Goal: Task Accomplishment & Management: Complete application form

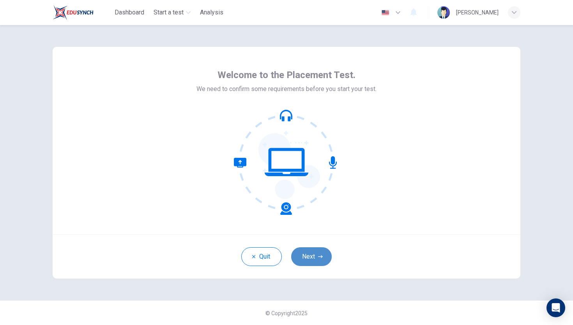
click at [311, 256] on button "Next" at bounding box center [311, 256] width 41 height 19
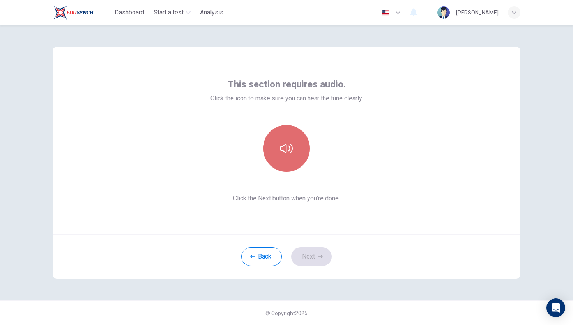
click at [298, 162] on button "button" at bounding box center [286, 148] width 47 height 47
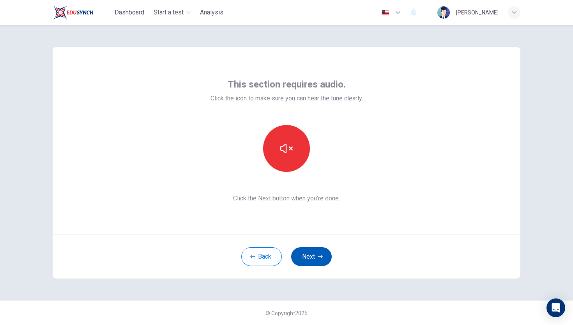
click at [315, 259] on button "Next" at bounding box center [311, 256] width 41 height 19
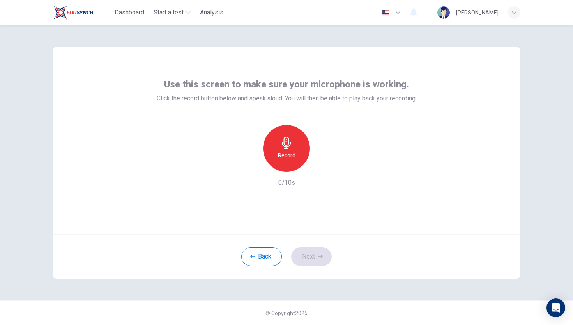
click at [286, 139] on icon "button" at bounding box center [286, 143] width 9 height 12
click at [321, 162] on icon "button" at bounding box center [323, 166] width 8 height 8
click at [314, 258] on button "Next" at bounding box center [311, 256] width 41 height 19
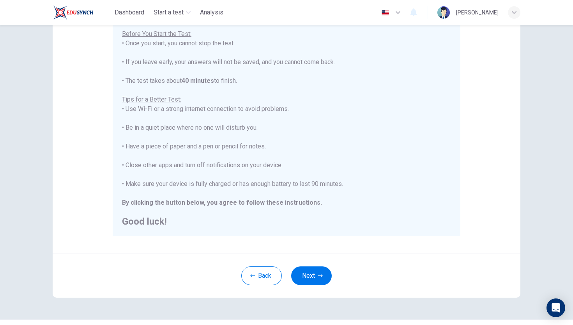
scroll to position [109, 0]
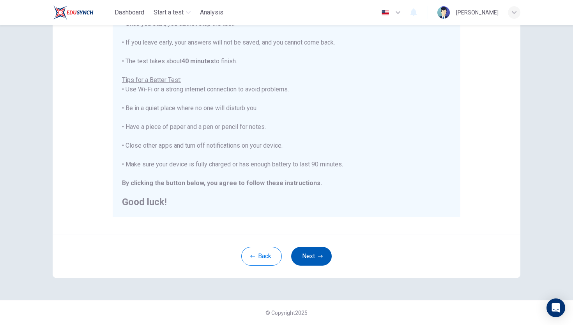
click at [316, 252] on button "Next" at bounding box center [311, 256] width 41 height 19
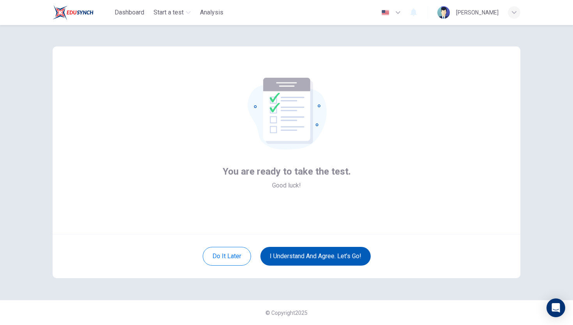
scroll to position [0, 0]
click at [337, 259] on button "I understand and agree. Let’s go!" at bounding box center [316, 256] width 110 height 19
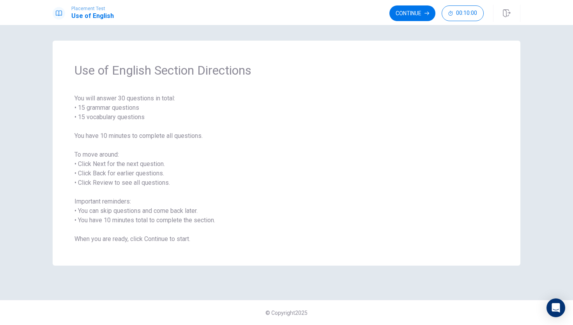
click at [408, 242] on span "You will answer 30 questions in total: • 15 grammar questions • 15 vocabulary q…" at bounding box center [287, 169] width 424 height 150
click at [449, 234] on span "You will answer 30 questions in total: • 15 grammar questions • 15 vocabulary q…" at bounding box center [287, 169] width 424 height 150
click at [415, 17] on button "Continue" at bounding box center [413, 13] width 46 height 16
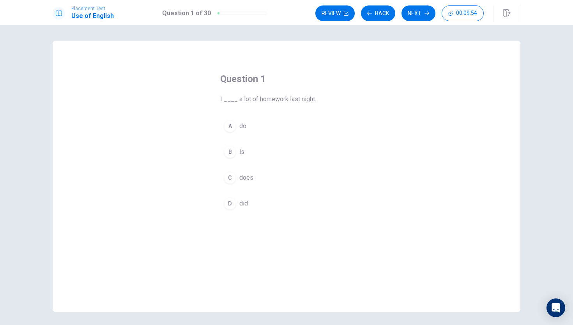
click at [233, 201] on div "D" at bounding box center [230, 203] width 12 height 12
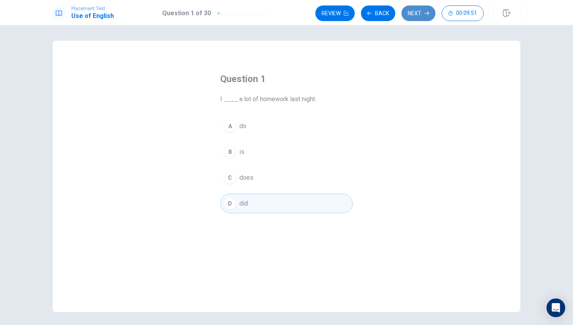
click at [414, 12] on button "Next" at bounding box center [419, 13] width 34 height 16
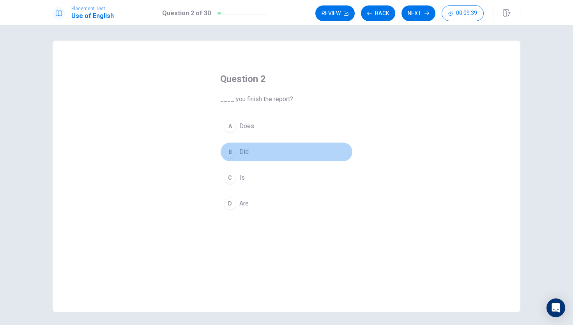
click at [241, 149] on span "Did" at bounding box center [244, 151] width 9 height 9
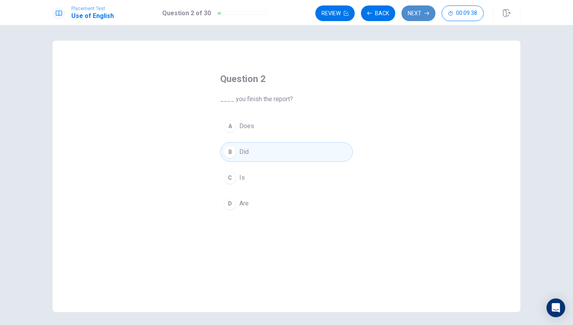
click at [411, 12] on button "Next" at bounding box center [419, 13] width 34 height 16
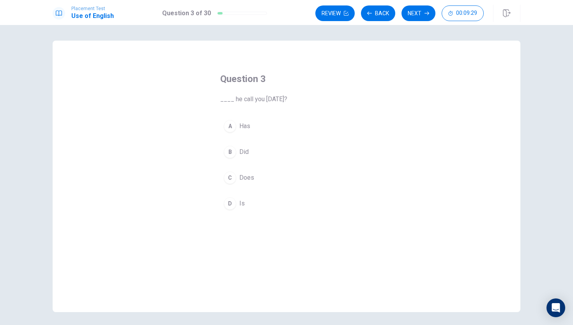
click at [233, 176] on div "C" at bounding box center [230, 177] width 12 height 12
click at [277, 148] on button "B Did" at bounding box center [286, 152] width 133 height 20
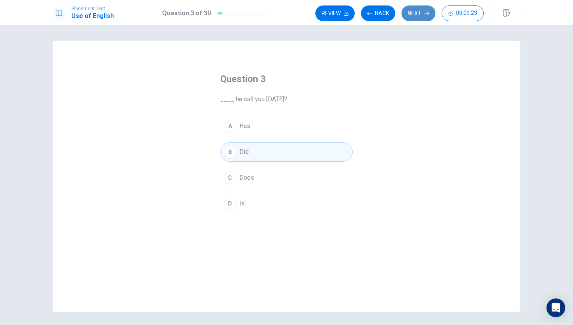
click at [430, 10] on button "Next" at bounding box center [419, 13] width 34 height 16
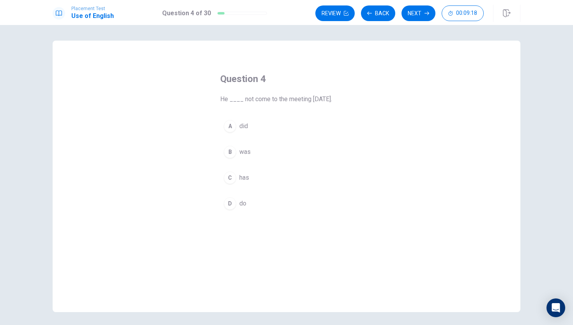
click at [275, 131] on button "A did" at bounding box center [286, 126] width 133 height 20
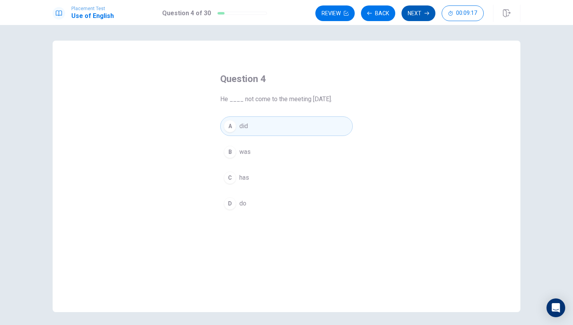
click at [422, 11] on button "Next" at bounding box center [419, 13] width 34 height 16
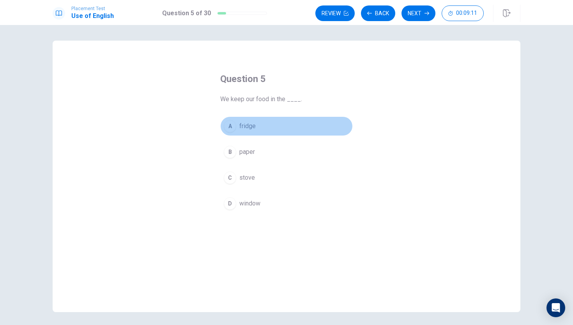
click at [320, 134] on button "A fridge" at bounding box center [286, 126] width 133 height 20
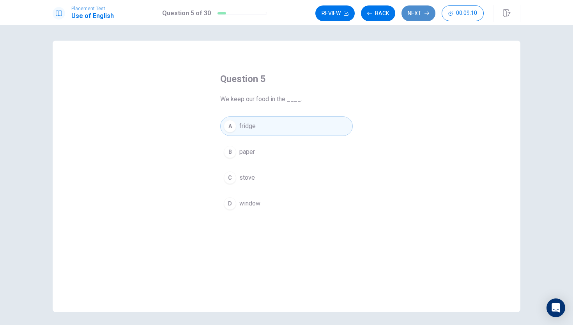
click at [424, 14] on button "Next" at bounding box center [419, 13] width 34 height 16
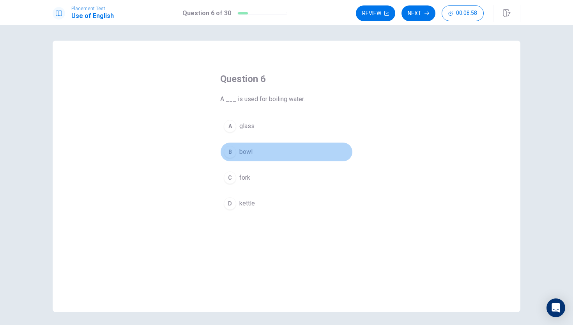
click at [244, 149] on span "bowl" at bounding box center [246, 151] width 13 height 9
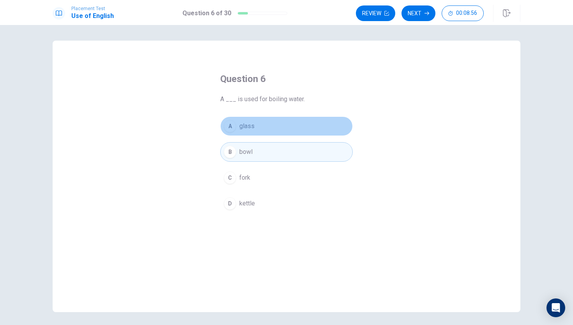
click at [308, 131] on button "A glass" at bounding box center [286, 126] width 133 height 20
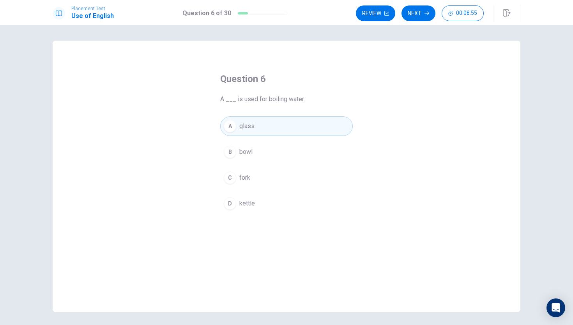
click at [308, 138] on div "A glass B bowl C fork D kettle" at bounding box center [286, 164] width 133 height 97
click at [413, 11] on button "Next" at bounding box center [419, 13] width 34 height 16
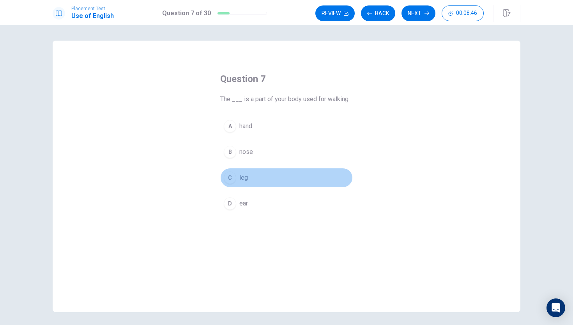
click at [305, 185] on button "C leg" at bounding box center [286, 178] width 133 height 20
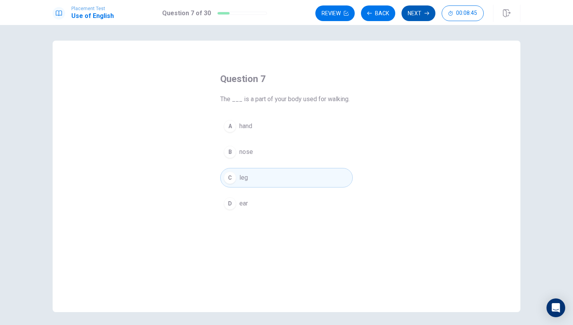
click at [412, 10] on button "Next" at bounding box center [419, 13] width 34 height 16
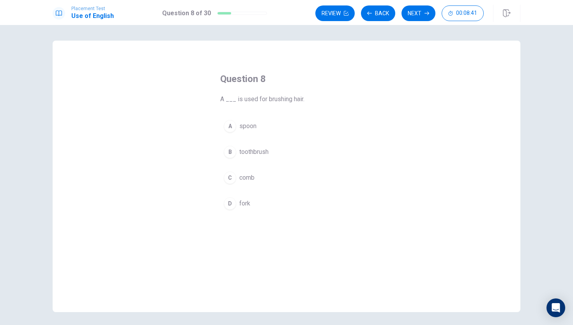
click at [287, 171] on button "C comb" at bounding box center [286, 178] width 133 height 20
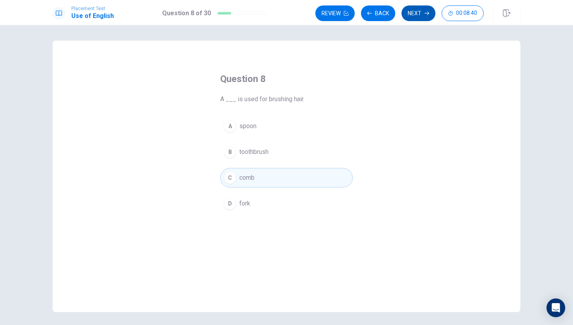
click at [409, 15] on button "Next" at bounding box center [419, 13] width 34 height 16
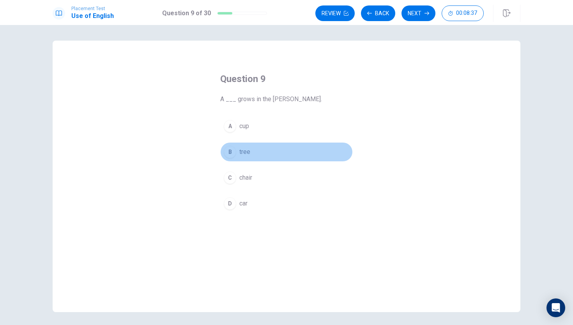
click at [269, 155] on button "B tree" at bounding box center [286, 152] width 133 height 20
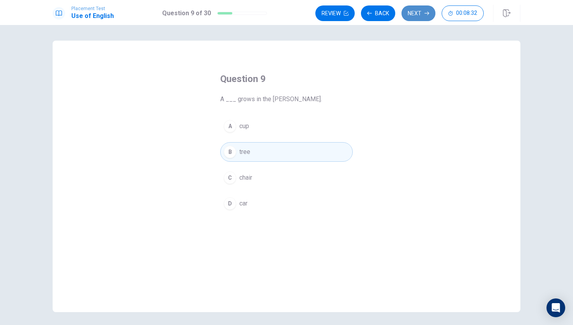
click at [414, 16] on button "Next" at bounding box center [419, 13] width 34 height 16
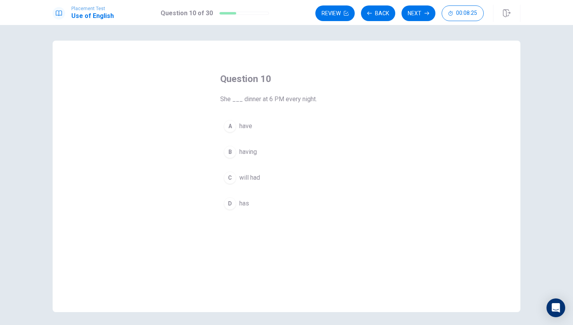
click at [293, 135] on button "A have" at bounding box center [286, 126] width 133 height 20
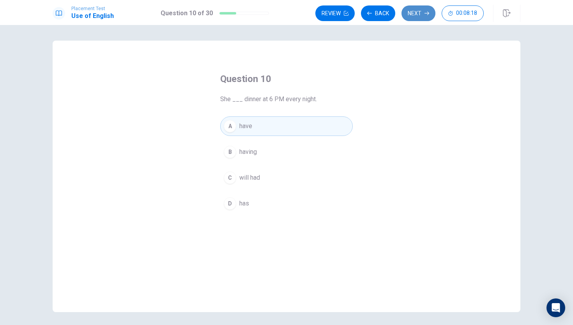
click at [408, 11] on button "Next" at bounding box center [419, 13] width 34 height 16
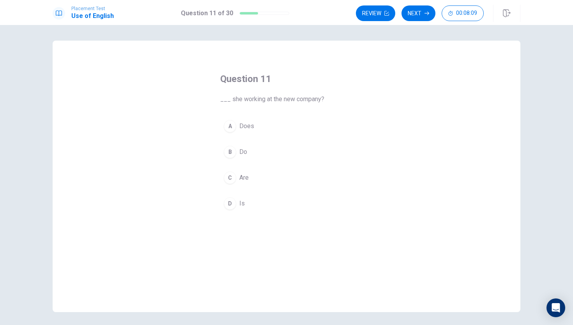
click at [229, 128] on div "A" at bounding box center [230, 126] width 12 height 12
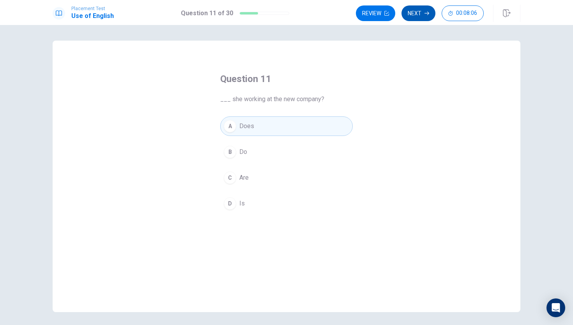
click at [420, 15] on button "Next" at bounding box center [419, 13] width 34 height 16
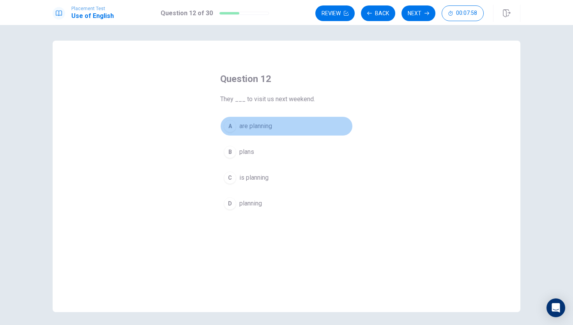
click at [295, 129] on button "A are planning" at bounding box center [286, 126] width 133 height 20
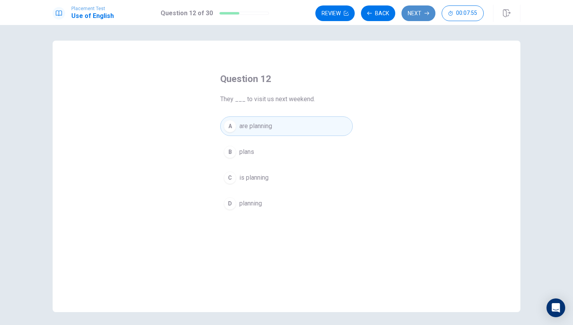
click at [430, 12] on button "Next" at bounding box center [419, 13] width 34 height 16
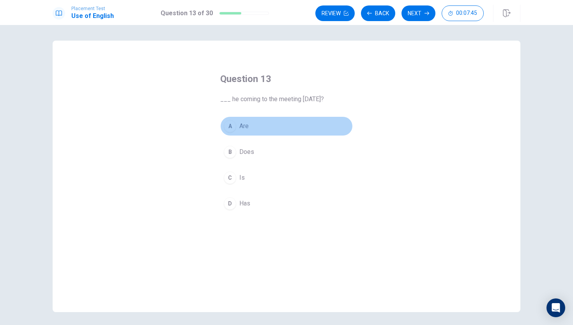
click at [266, 130] on button "A Are" at bounding box center [286, 126] width 133 height 20
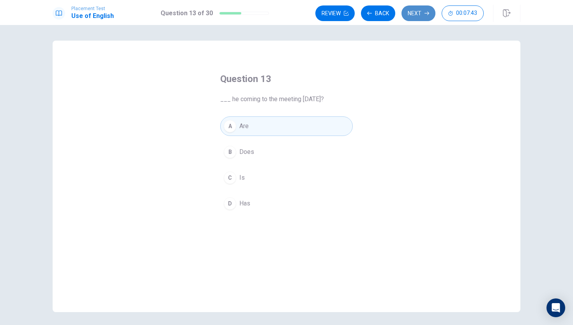
click at [419, 12] on button "Next" at bounding box center [419, 13] width 34 height 16
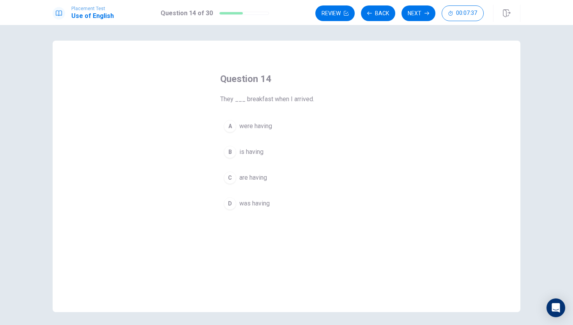
click at [293, 129] on button "A were having" at bounding box center [286, 126] width 133 height 20
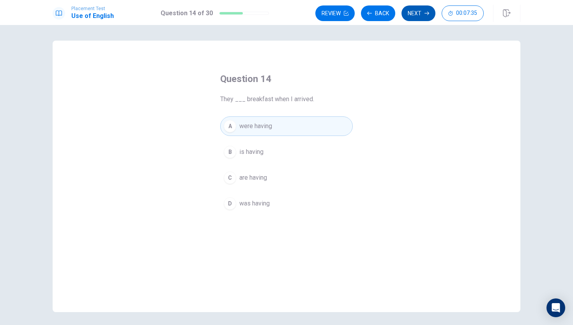
click at [410, 16] on button "Next" at bounding box center [419, 13] width 34 height 16
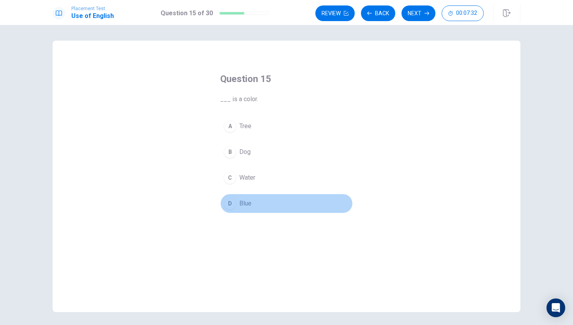
click at [281, 199] on button "D Blue" at bounding box center [286, 204] width 133 height 20
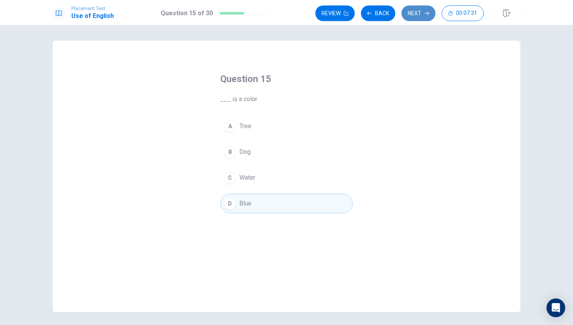
click at [421, 17] on button "Next" at bounding box center [419, 13] width 34 height 16
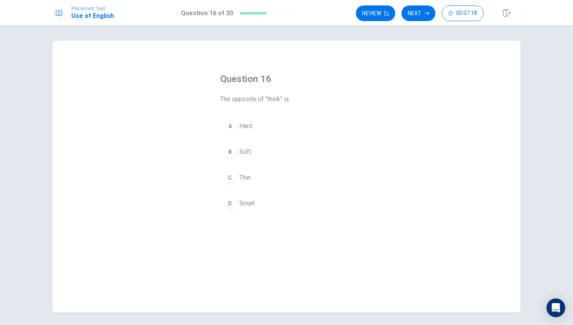
click at [242, 134] on button "A Hard" at bounding box center [286, 126] width 133 height 20
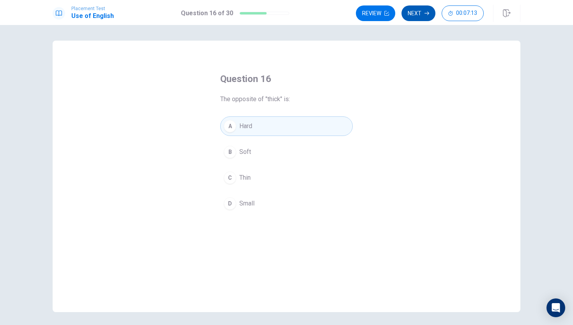
click at [428, 16] on button "Next" at bounding box center [419, 13] width 34 height 16
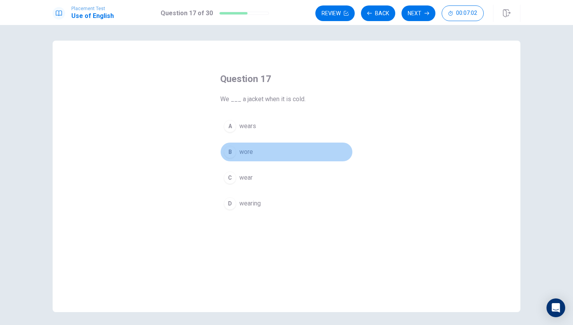
click at [268, 152] on button "B wore" at bounding box center [286, 152] width 133 height 20
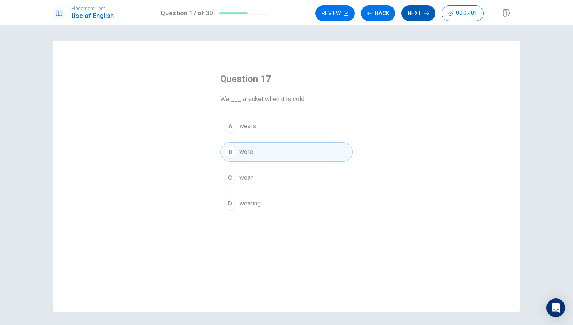
click at [409, 11] on button "Next" at bounding box center [419, 13] width 34 height 16
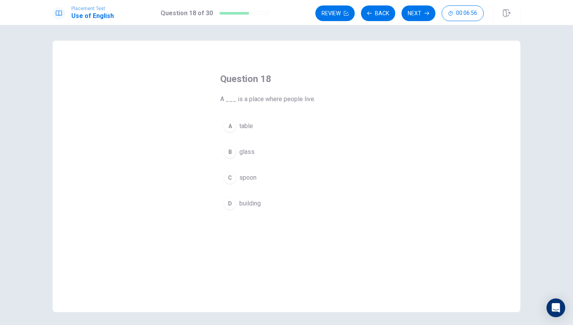
click at [263, 196] on button "D building" at bounding box center [286, 204] width 133 height 20
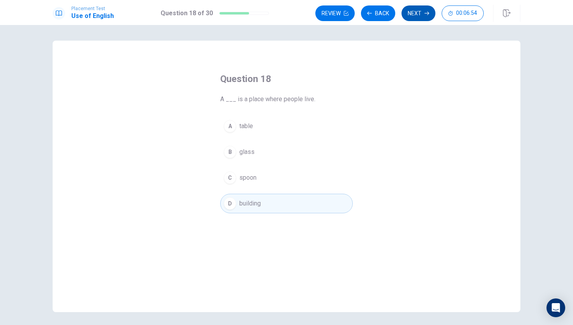
click at [426, 12] on icon "button" at bounding box center [427, 13] width 5 height 5
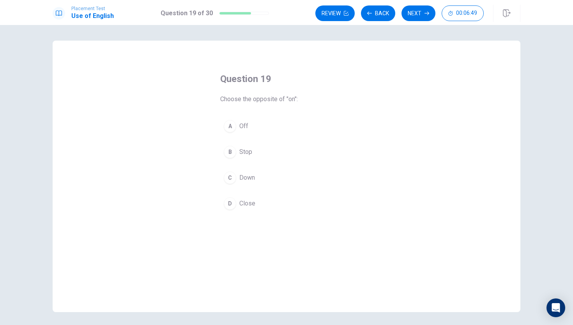
click at [256, 126] on button "A Off" at bounding box center [286, 126] width 133 height 20
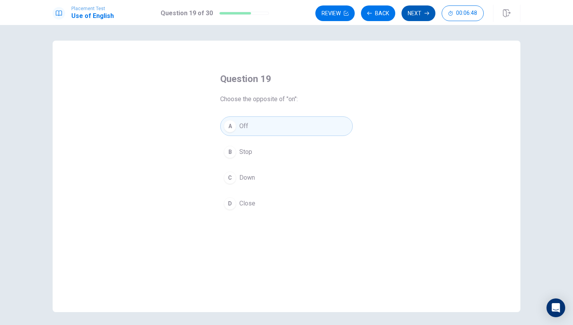
click at [417, 17] on button "Next" at bounding box center [419, 13] width 34 height 16
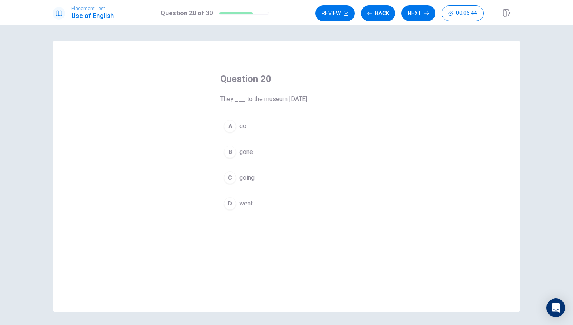
click at [275, 131] on button "A go" at bounding box center [286, 126] width 133 height 20
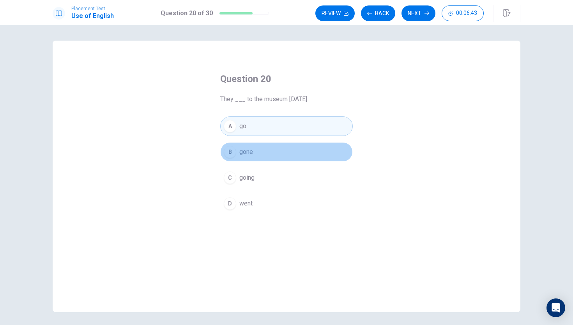
click at [272, 154] on button "B gone" at bounding box center [286, 152] width 133 height 20
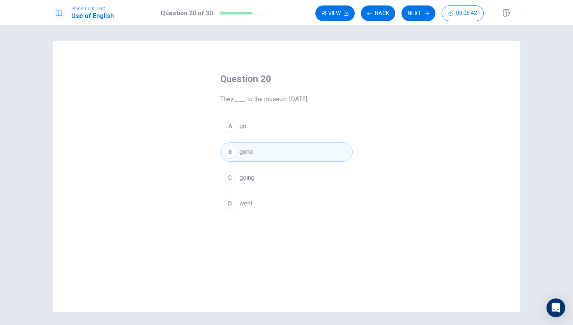
click at [270, 168] on button "C going" at bounding box center [286, 178] width 133 height 20
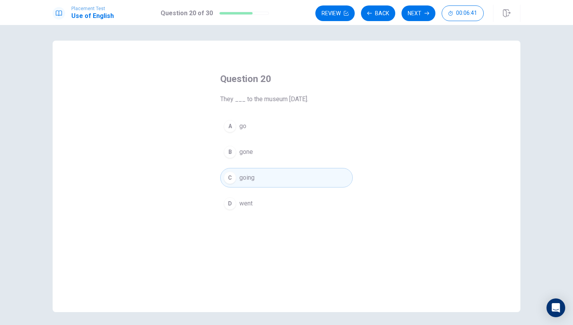
click at [269, 159] on button "B gone" at bounding box center [286, 152] width 133 height 20
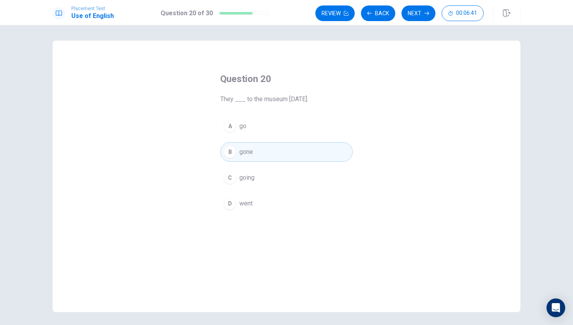
click at [269, 163] on div "A go B gone C going D went" at bounding box center [286, 164] width 133 height 97
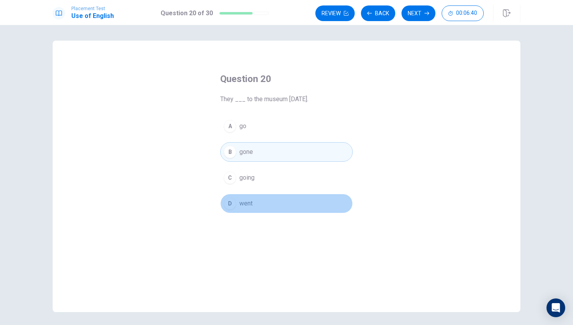
click at [268, 201] on button "D went" at bounding box center [286, 204] width 133 height 20
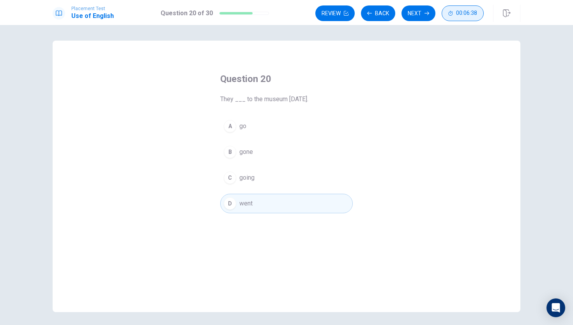
click at [465, 13] on span "00:06:38" at bounding box center [466, 13] width 21 height 6
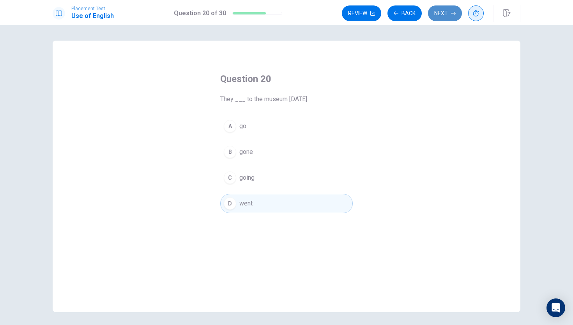
click at [458, 12] on button "Next" at bounding box center [445, 13] width 34 height 16
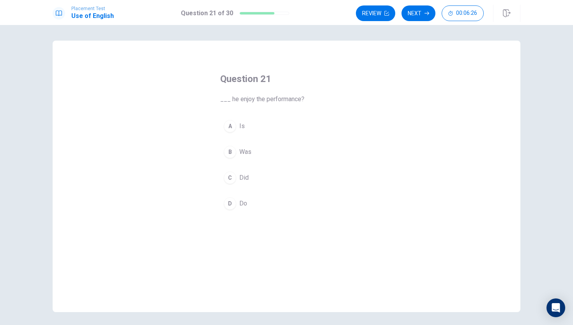
click at [242, 176] on span "Did" at bounding box center [244, 177] width 9 height 9
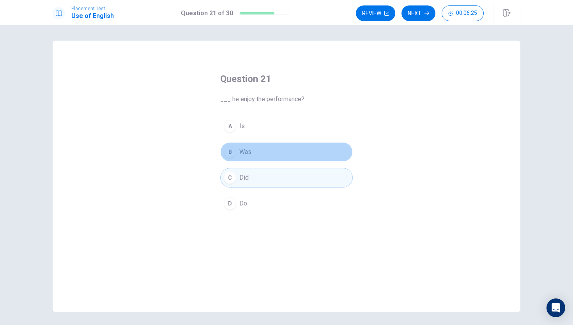
click at [249, 148] on span "Was" at bounding box center [246, 151] width 12 height 9
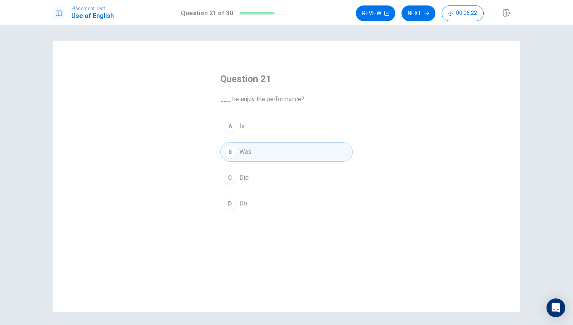
click at [250, 132] on button "A Is" at bounding box center [286, 126] width 133 height 20
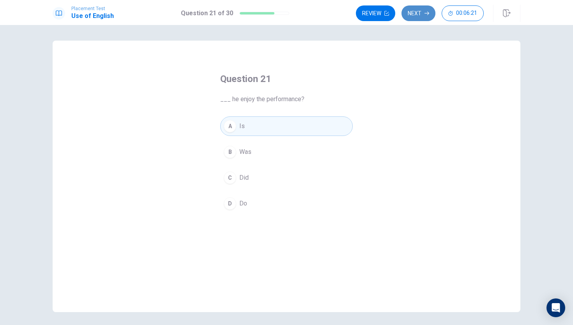
click at [422, 9] on button "Next" at bounding box center [419, 13] width 34 height 16
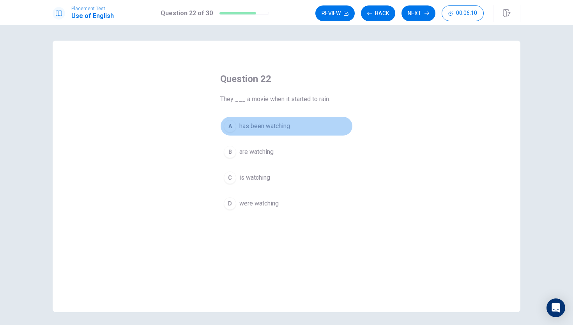
click at [294, 130] on button "A has been watching" at bounding box center [286, 126] width 133 height 20
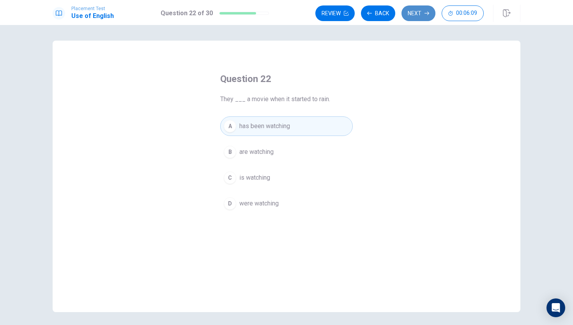
click at [419, 11] on button "Next" at bounding box center [419, 13] width 34 height 16
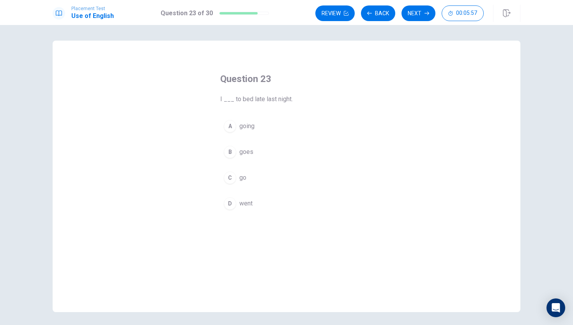
click at [248, 200] on span "went" at bounding box center [246, 203] width 13 height 9
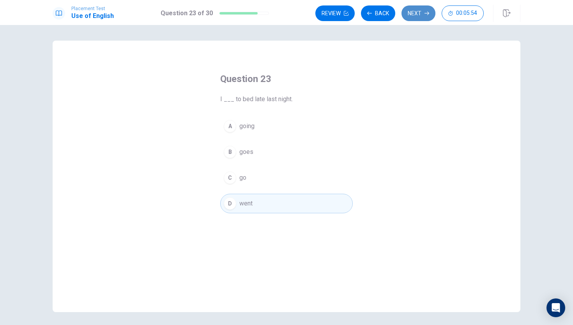
click at [417, 15] on button "Next" at bounding box center [419, 13] width 34 height 16
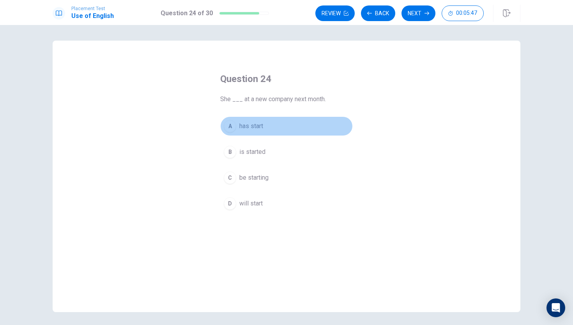
click at [278, 130] on button "A has start" at bounding box center [286, 126] width 133 height 20
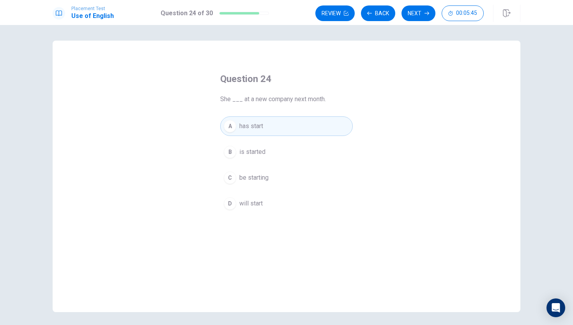
click at [311, 209] on button "D will start" at bounding box center [286, 204] width 133 height 20
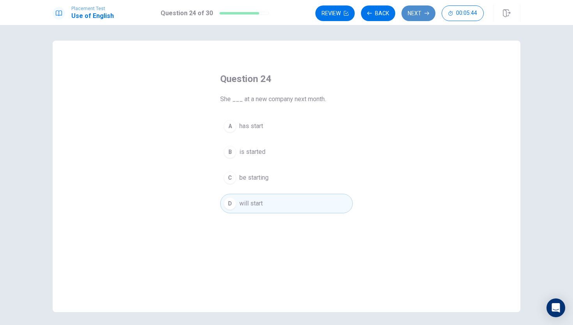
click at [426, 16] on button "Next" at bounding box center [419, 13] width 34 height 16
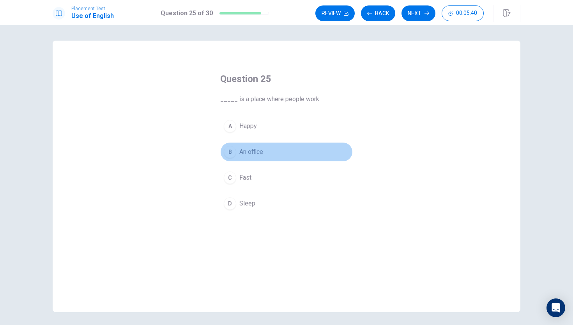
click at [299, 160] on button "B An office" at bounding box center [286, 152] width 133 height 20
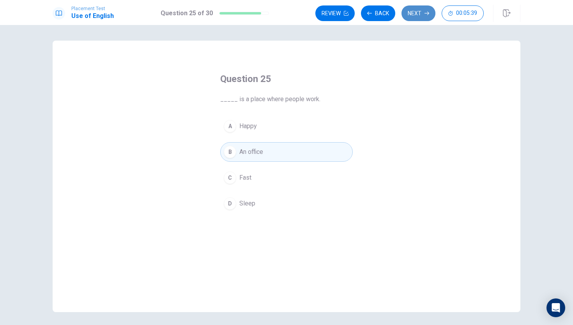
click at [414, 13] on button "Next" at bounding box center [419, 13] width 34 height 16
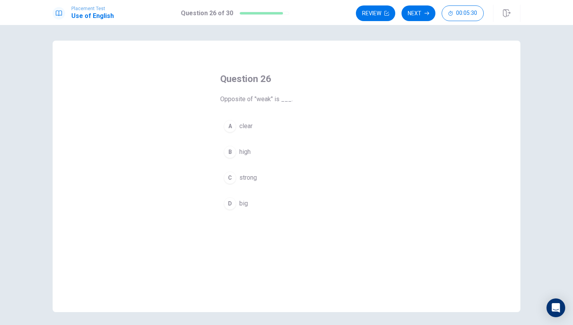
click at [296, 181] on button "C strong" at bounding box center [286, 178] width 133 height 20
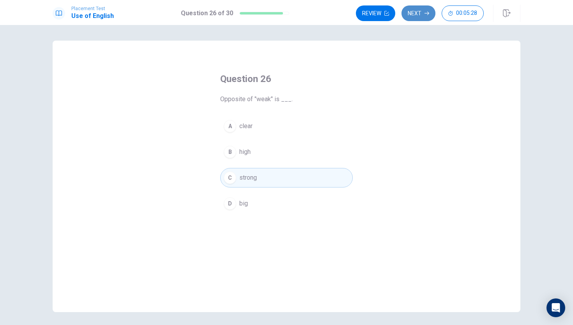
click at [419, 7] on button "Next" at bounding box center [419, 13] width 34 height 16
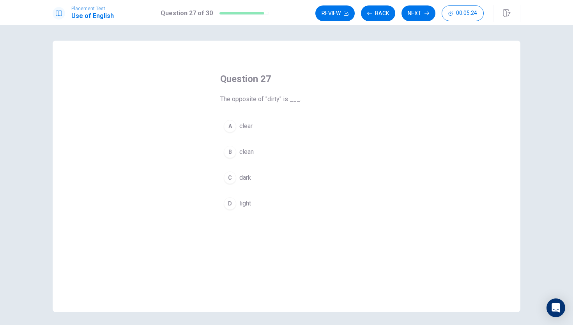
click at [240, 127] on span "clear" at bounding box center [246, 125] width 13 height 9
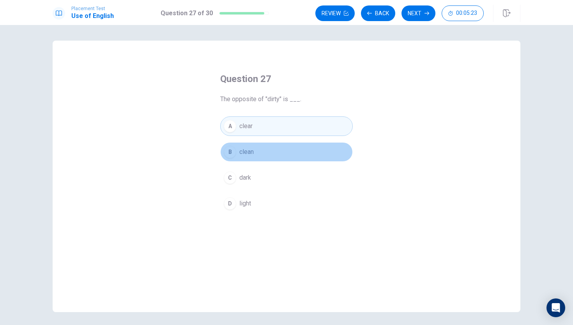
click at [265, 152] on button "B clean" at bounding box center [286, 152] width 133 height 20
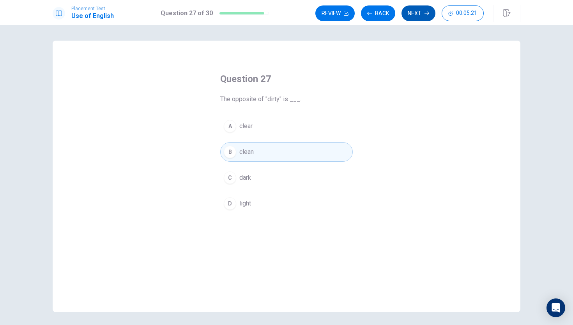
click at [419, 13] on button "Next" at bounding box center [419, 13] width 34 height 16
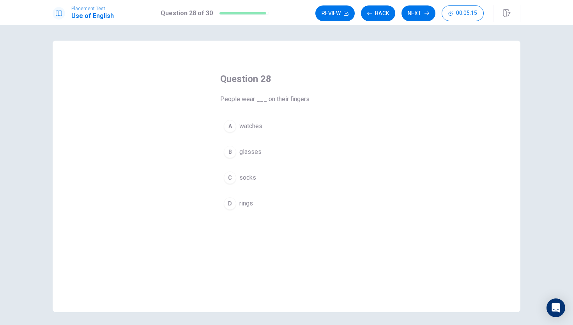
click at [249, 192] on div "A watches B glasses C socks D rings" at bounding box center [286, 164] width 133 height 97
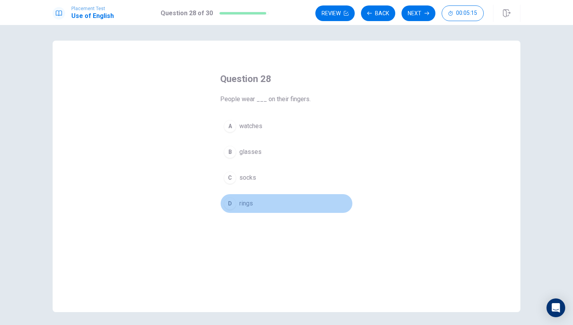
click at [249, 196] on button "D rings" at bounding box center [286, 204] width 133 height 20
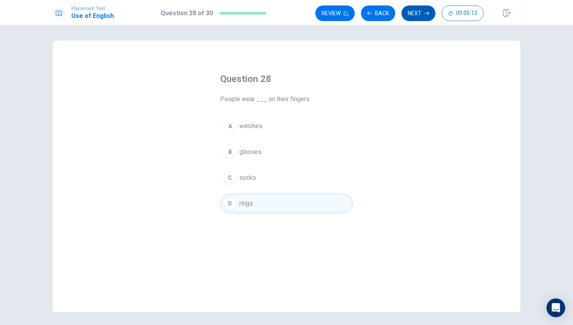
click at [408, 15] on button "Next" at bounding box center [419, 13] width 34 height 16
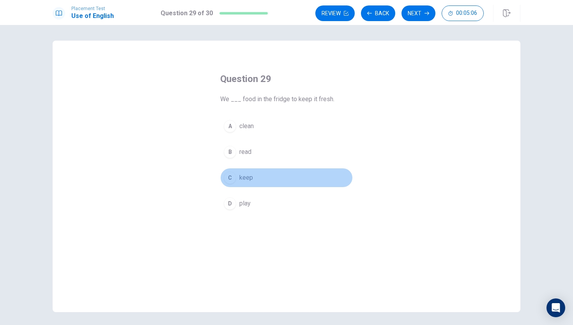
click at [247, 181] on span "keep" at bounding box center [247, 177] width 14 height 9
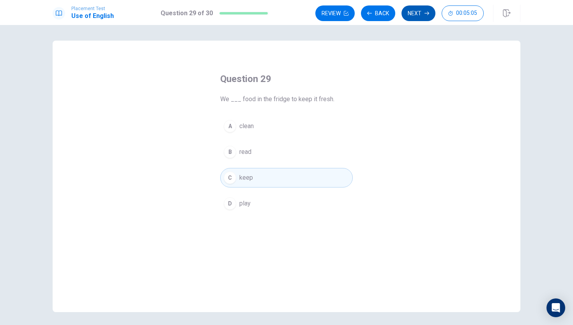
click at [418, 18] on button "Next" at bounding box center [419, 13] width 34 height 16
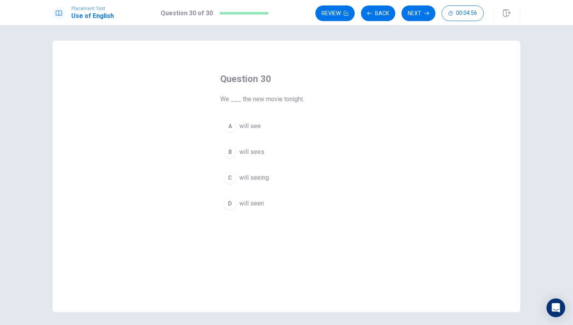
click at [274, 130] on button "A will see" at bounding box center [286, 126] width 133 height 20
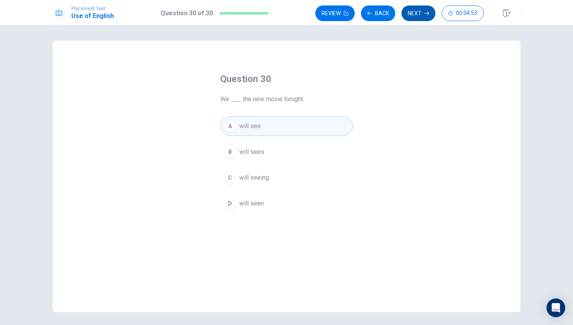
click at [409, 18] on button "Next" at bounding box center [419, 13] width 34 height 16
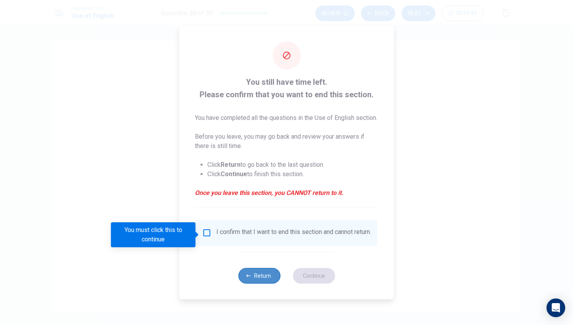
click at [248, 277] on icon "button" at bounding box center [249, 275] width 5 height 3
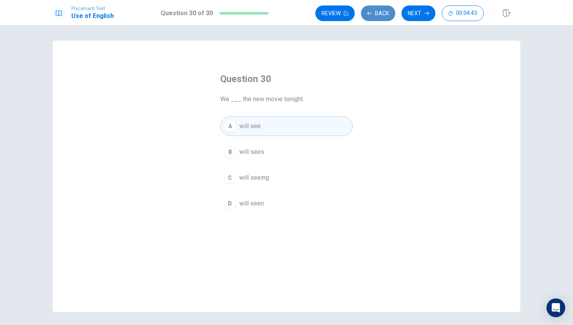
click at [376, 13] on button "Back" at bounding box center [378, 13] width 34 height 16
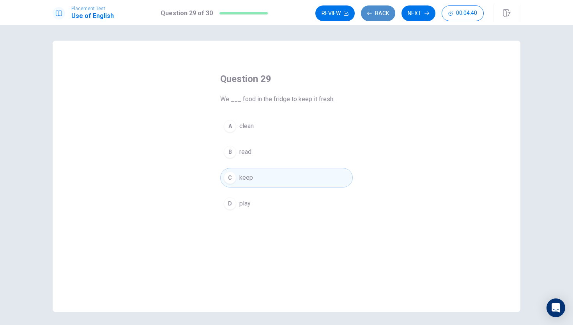
click at [377, 14] on button "Back" at bounding box center [378, 13] width 34 height 16
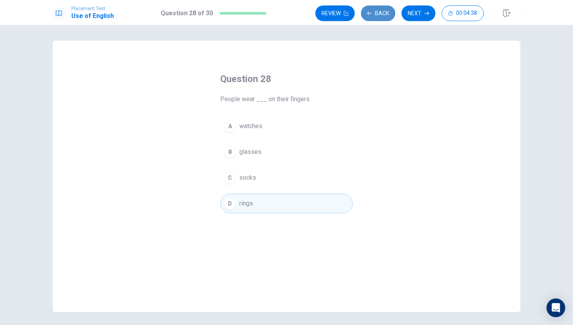
click at [377, 14] on button "Back" at bounding box center [378, 13] width 34 height 16
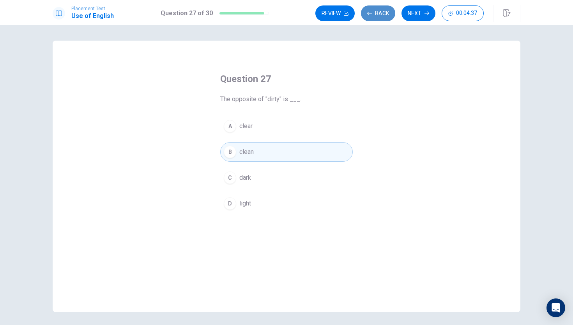
click at [377, 14] on button "Back" at bounding box center [378, 13] width 34 height 16
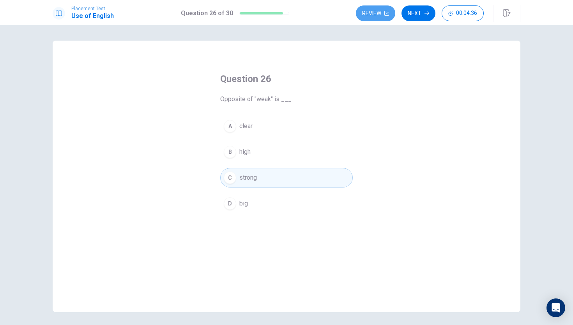
click at [377, 14] on button "Review" at bounding box center [375, 13] width 39 height 16
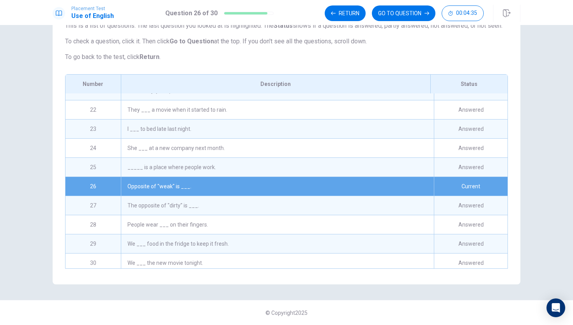
scroll to position [398, 0]
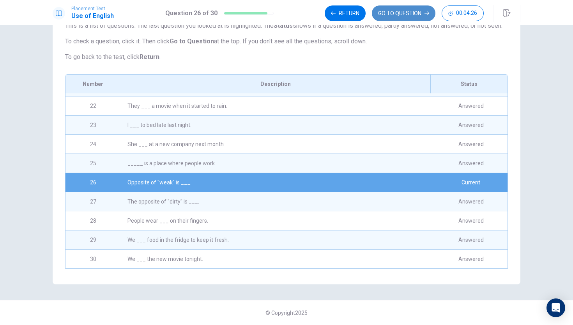
click at [382, 13] on button "GO TO QUESTION" at bounding box center [404, 13] width 64 height 16
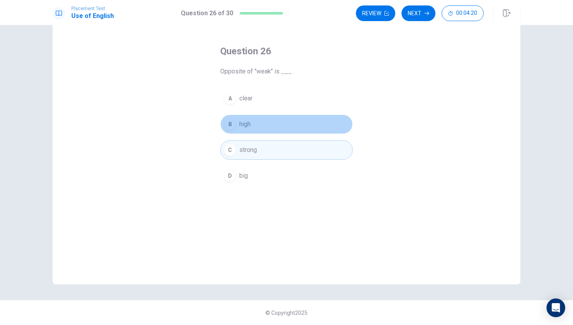
click at [267, 129] on button "B high" at bounding box center [286, 124] width 133 height 20
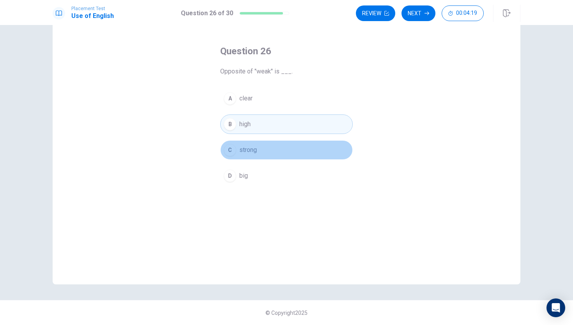
click at [267, 144] on button "C strong" at bounding box center [286, 150] width 133 height 20
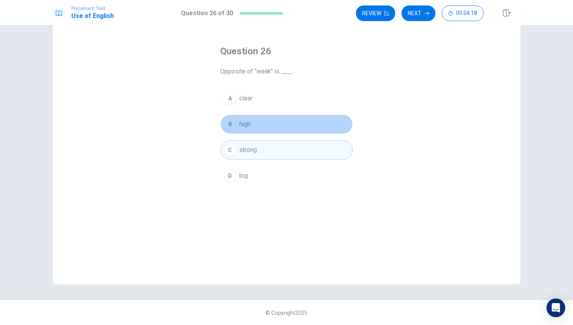
click at [267, 127] on button "B high" at bounding box center [286, 124] width 133 height 20
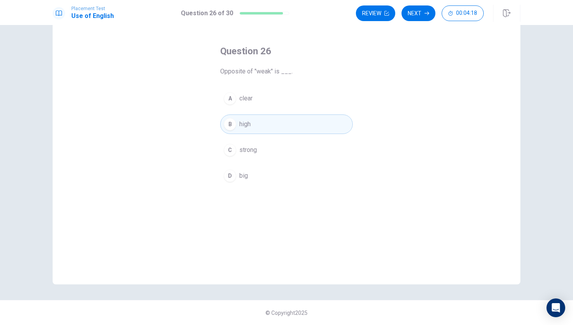
click at [270, 109] on div "A clear B high C strong D big" at bounding box center [286, 137] width 133 height 97
click at [411, 10] on button "Next" at bounding box center [419, 13] width 34 height 16
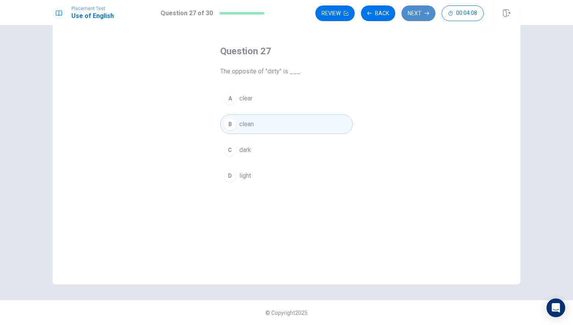
click at [410, 12] on button "Next" at bounding box center [419, 13] width 34 height 16
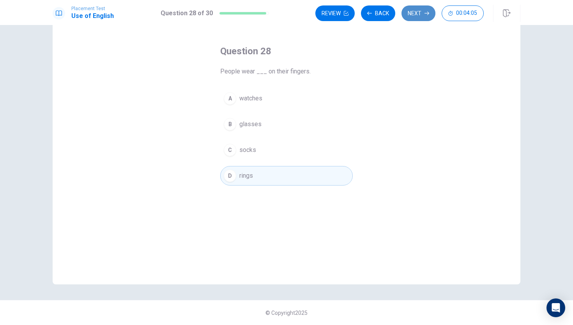
click at [410, 12] on button "Next" at bounding box center [419, 13] width 34 height 16
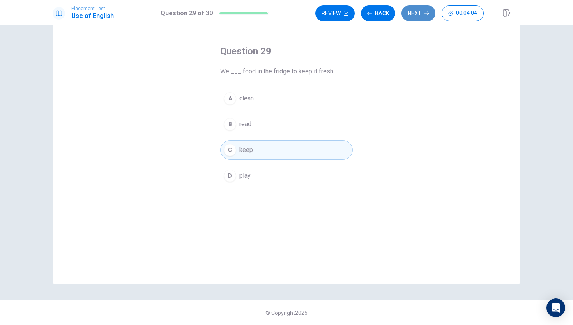
click at [411, 13] on button "Next" at bounding box center [419, 13] width 34 height 16
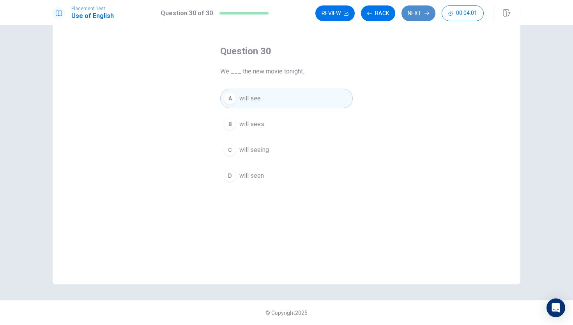
click at [411, 13] on button "Next" at bounding box center [419, 13] width 34 height 16
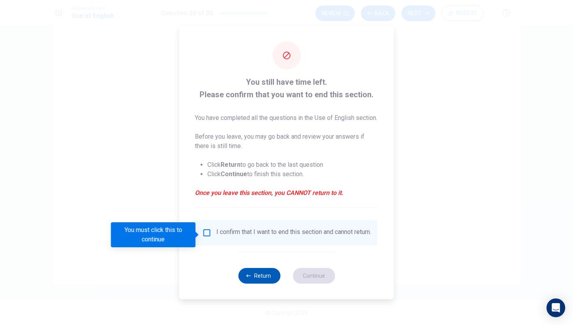
click at [247, 280] on button "Return" at bounding box center [259, 276] width 42 height 16
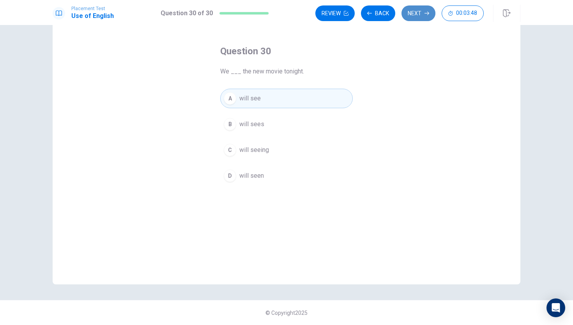
click at [418, 14] on button "Next" at bounding box center [419, 13] width 34 height 16
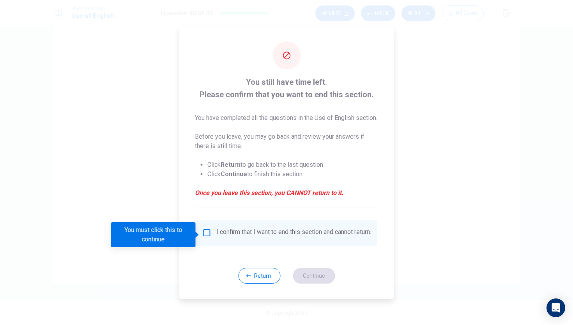
click at [207, 237] on input "You must click this to continue" at bounding box center [206, 232] width 9 height 9
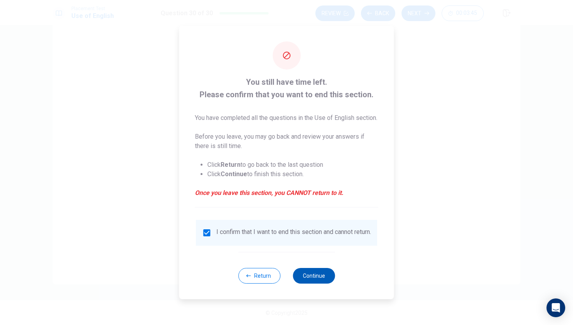
click at [305, 283] on button "Continue" at bounding box center [314, 276] width 42 height 16
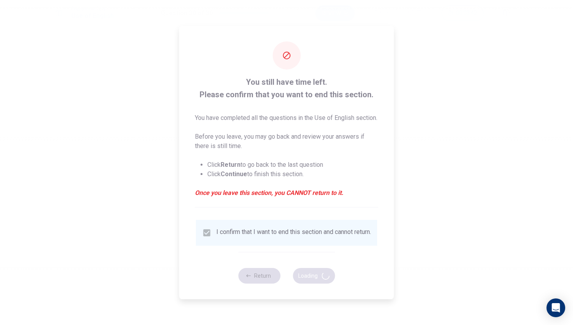
scroll to position [0, 0]
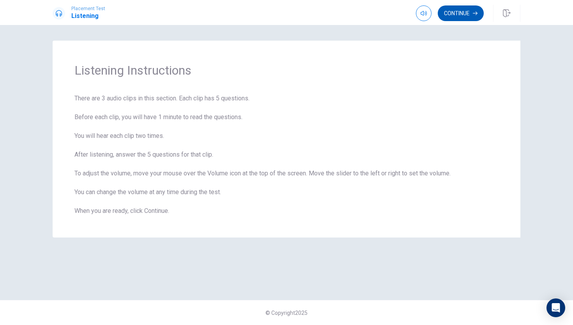
click at [465, 10] on button "Continue" at bounding box center [461, 13] width 46 height 16
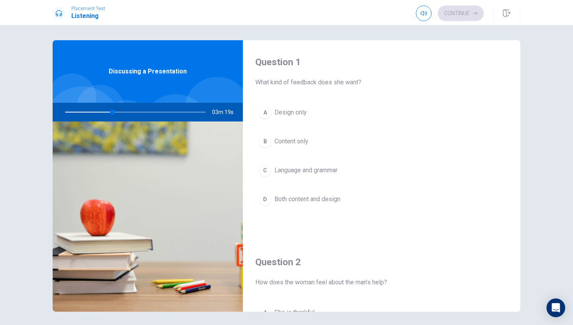
click at [267, 197] on div "D" at bounding box center [265, 199] width 12 height 12
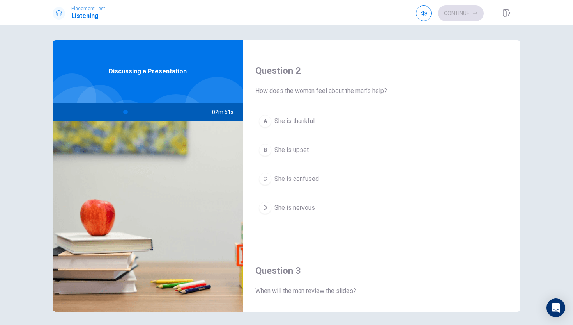
scroll to position [193, 0]
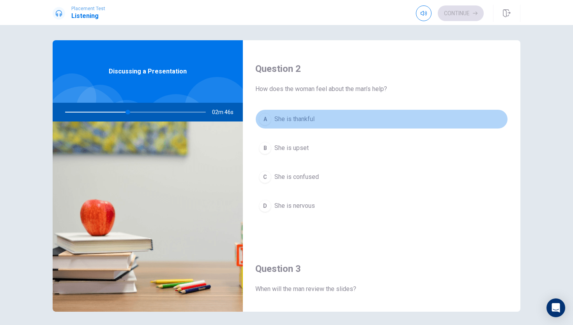
click at [262, 118] on div "A" at bounding box center [265, 119] width 12 height 12
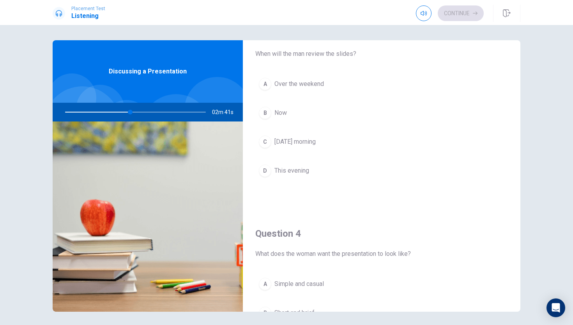
scroll to position [427, 0]
click at [262, 179] on button "D This evening" at bounding box center [382, 172] width 253 height 20
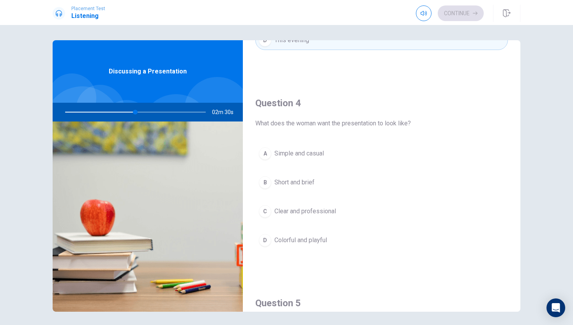
scroll to position [556, 0]
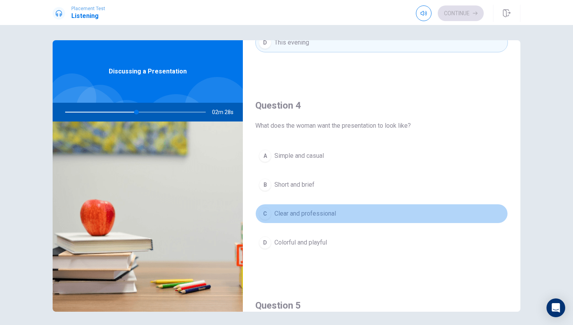
click at [265, 216] on div "C" at bounding box center [265, 213] width 12 height 12
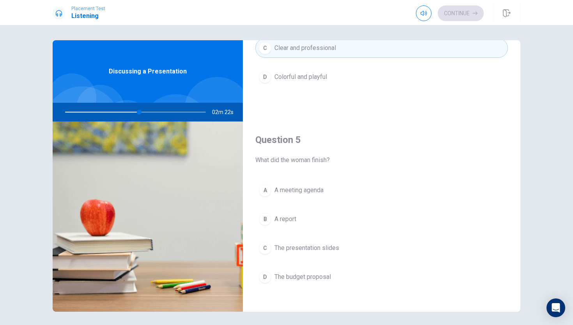
scroll to position [728, 0]
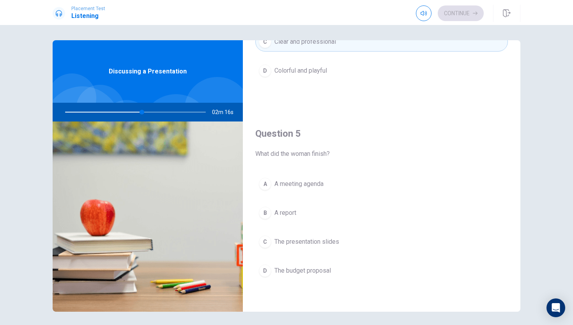
click at [128, 113] on div at bounding box center [134, 112] width 156 height 19
drag, startPoint x: 143, startPoint y: 111, endPoint x: 128, endPoint y: 111, distance: 14.8
click at [128, 111] on div at bounding box center [134, 112] width 156 height 19
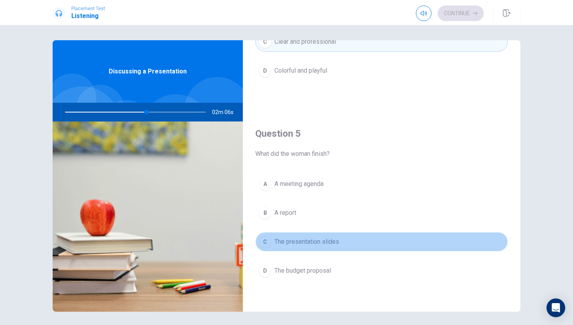
click at [261, 240] on div "C" at bounding box center [265, 241] width 12 height 12
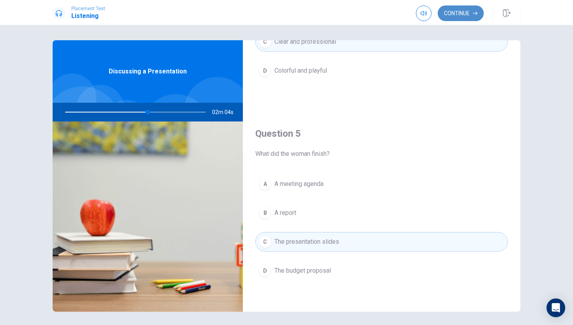
click at [467, 17] on button "Continue" at bounding box center [461, 13] width 46 height 16
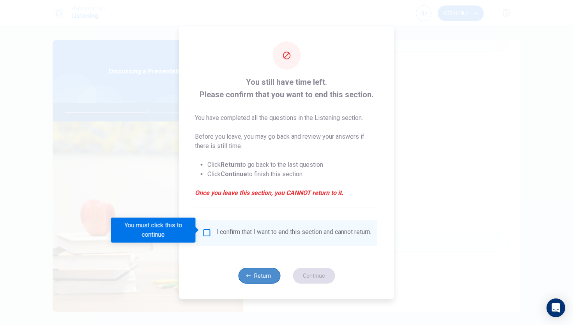
click at [253, 279] on button "Return" at bounding box center [259, 276] width 42 height 16
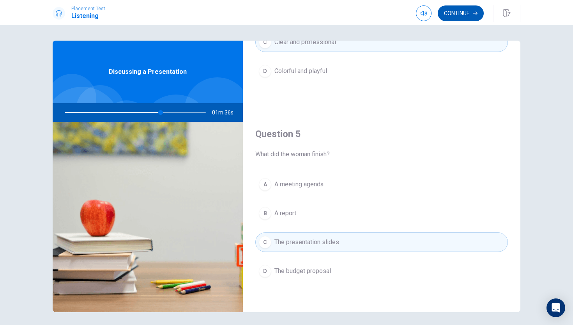
click at [457, 11] on button "Continue" at bounding box center [461, 13] width 46 height 16
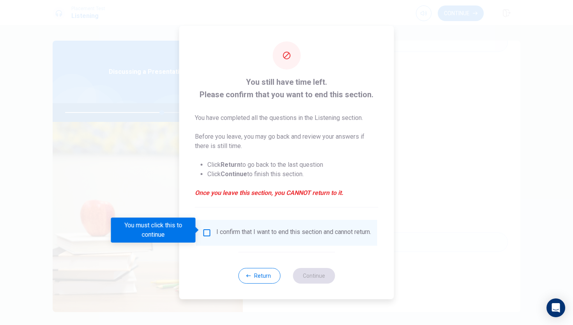
click at [206, 235] on div "I confirm that I want to end this section and cannot return." at bounding box center [286, 232] width 169 height 9
click at [203, 228] on input "You must click this to continue" at bounding box center [206, 232] width 9 height 9
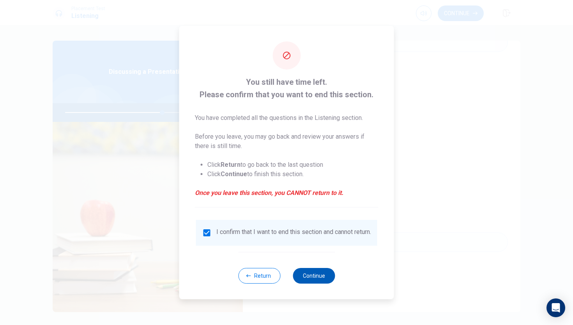
click at [301, 278] on button "Continue" at bounding box center [314, 276] width 42 height 16
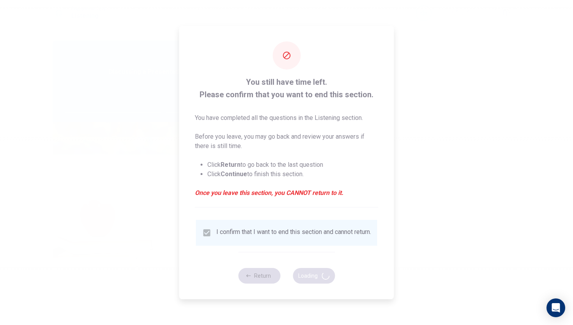
type input "70"
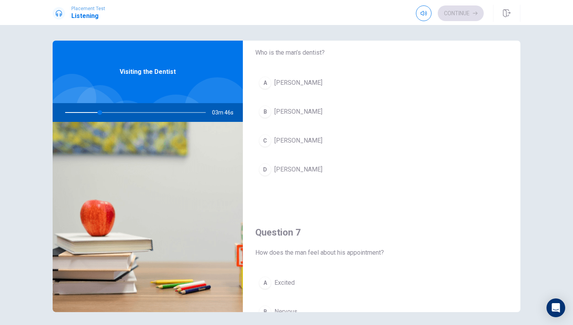
scroll to position [0, 0]
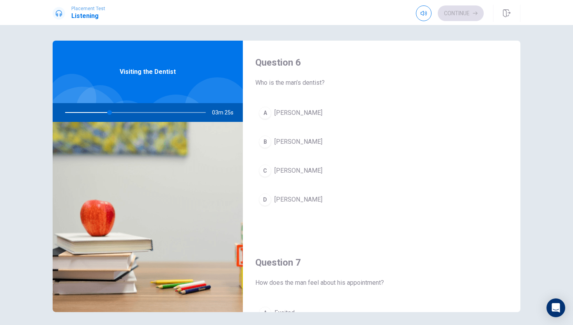
click at [270, 147] on button "B [PERSON_NAME]" at bounding box center [382, 142] width 253 height 20
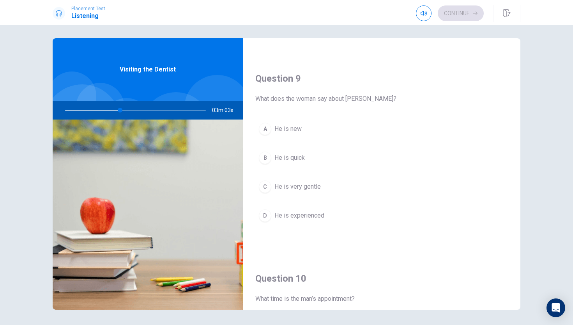
scroll to position [583, 0]
click at [269, 183] on div "C" at bounding box center [265, 184] width 12 height 12
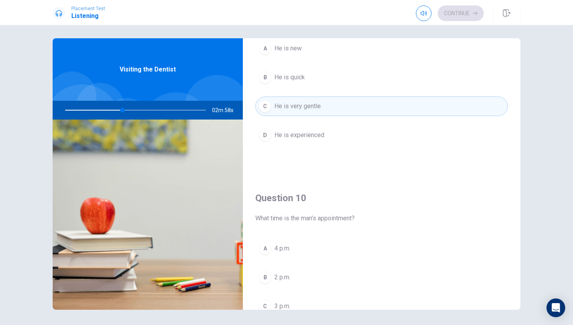
scroll to position [728, 0]
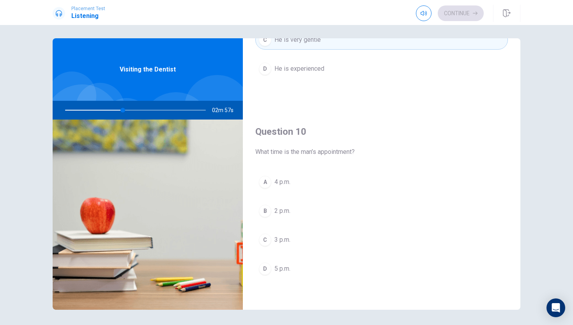
click at [272, 240] on button "C 3 p.m." at bounding box center [382, 240] width 253 height 20
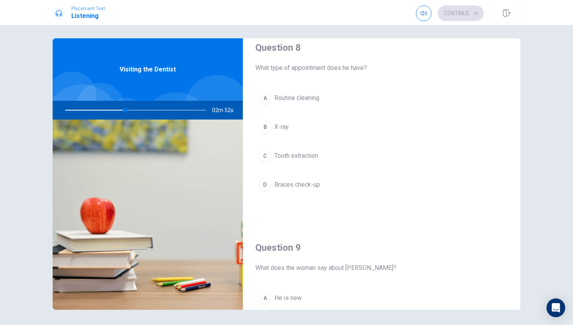
scroll to position [412, 0]
click at [271, 179] on button "D Braces check-up" at bounding box center [382, 184] width 253 height 20
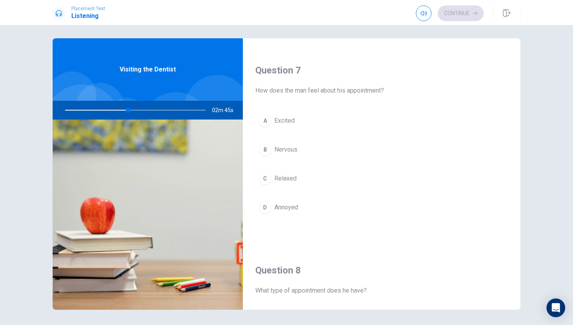
scroll to position [188, 0]
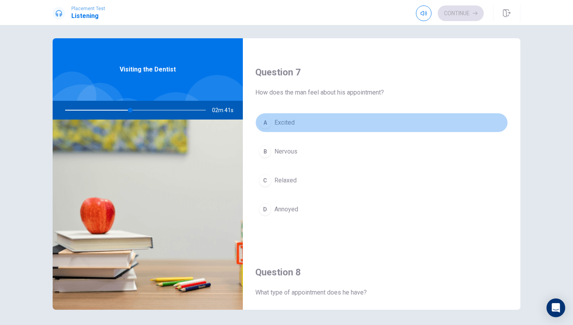
click at [288, 123] on span "Excited" at bounding box center [285, 122] width 20 height 9
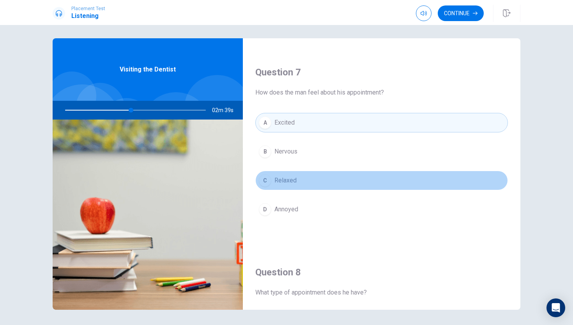
click at [288, 178] on span "Relaxed" at bounding box center [286, 180] width 22 height 9
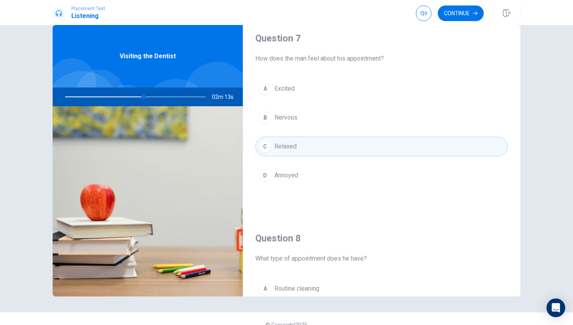
scroll to position [209, 0]
click at [457, 15] on button "Continue" at bounding box center [461, 13] width 46 height 16
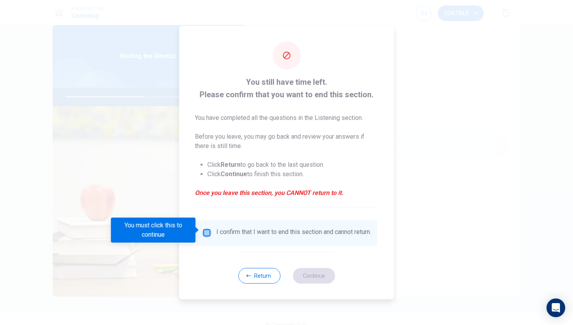
click at [205, 232] on input "You must click this to continue" at bounding box center [206, 232] width 9 height 9
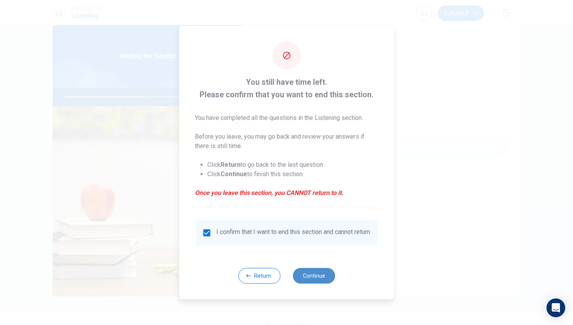
click at [311, 276] on button "Continue" at bounding box center [314, 276] width 42 height 16
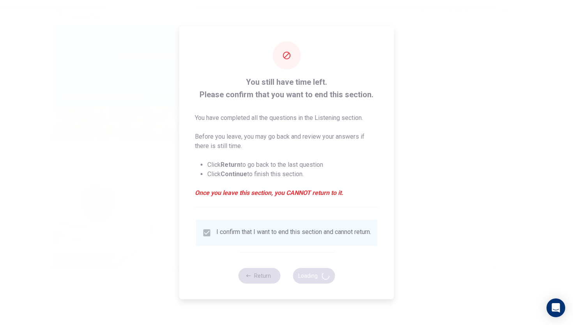
type input "59"
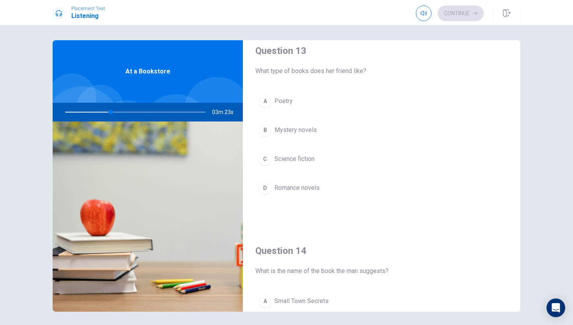
scroll to position [410, 0]
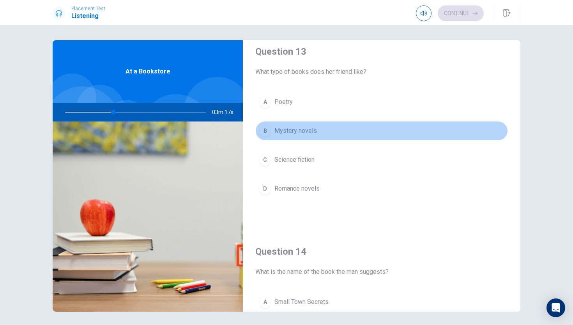
click at [260, 135] on button "B Mystery novels" at bounding box center [382, 131] width 253 height 20
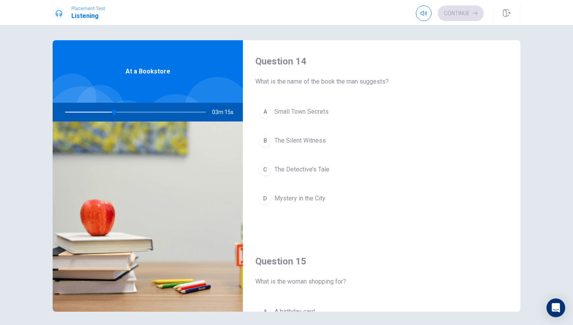
scroll to position [599, 0]
click at [284, 120] on button "A Small Town Secrets" at bounding box center [382, 113] width 253 height 20
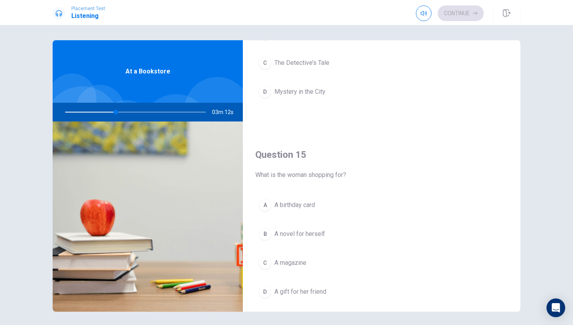
scroll to position [728, 0]
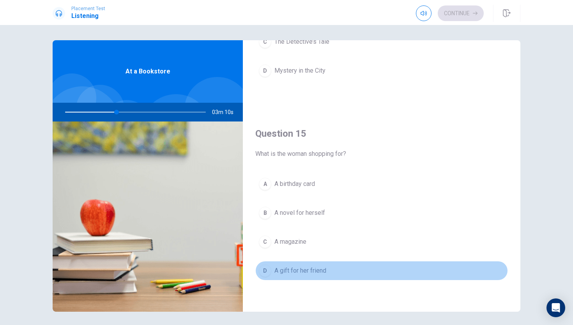
click at [279, 272] on span "A gift for her friend" at bounding box center [301, 270] width 52 height 9
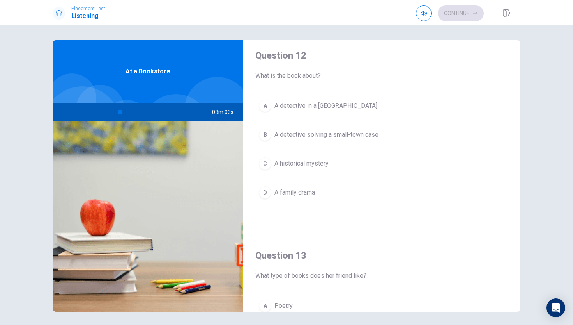
scroll to position [207, 0]
click at [296, 142] on button "B A detective solving a small-town case" at bounding box center [382, 134] width 253 height 20
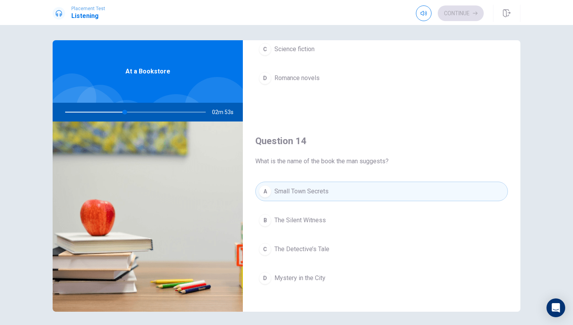
scroll to position [521, 0]
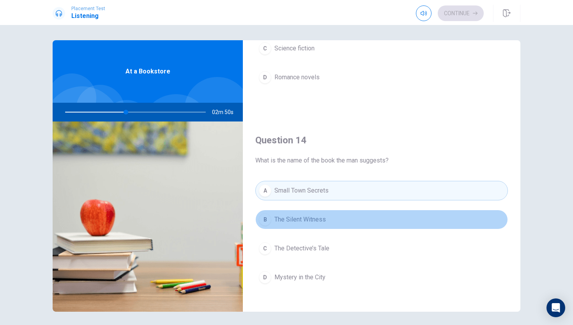
click at [293, 226] on button "B The Silent Witness" at bounding box center [382, 219] width 253 height 20
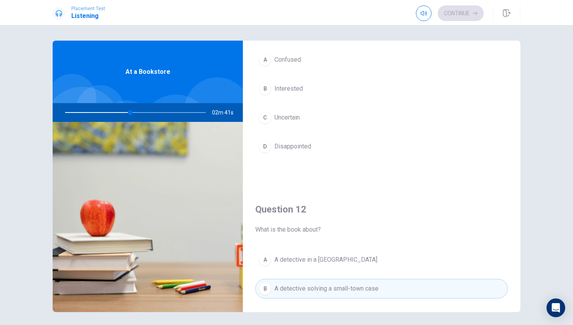
scroll to position [0, 0]
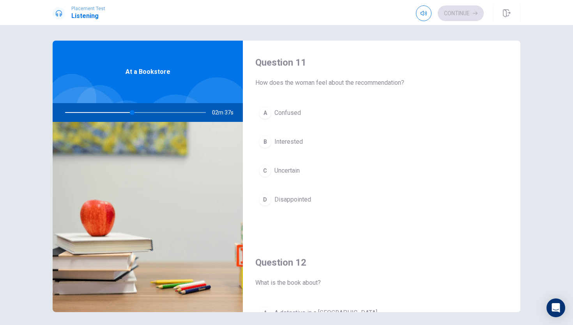
click at [309, 112] on button "A Confused" at bounding box center [382, 113] width 253 height 20
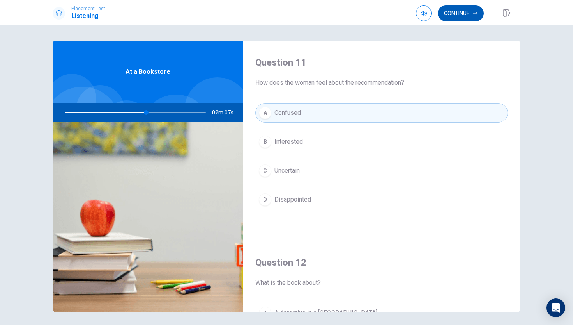
click at [448, 18] on button "Continue" at bounding box center [461, 13] width 46 height 16
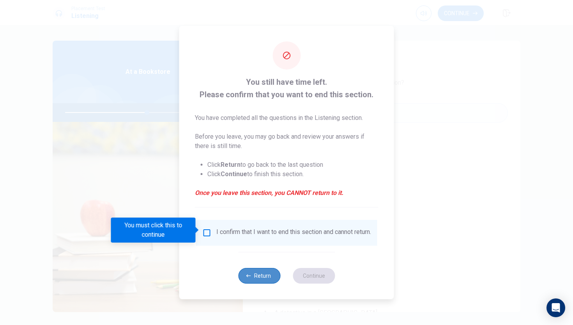
click at [249, 280] on button "Return" at bounding box center [259, 276] width 42 height 16
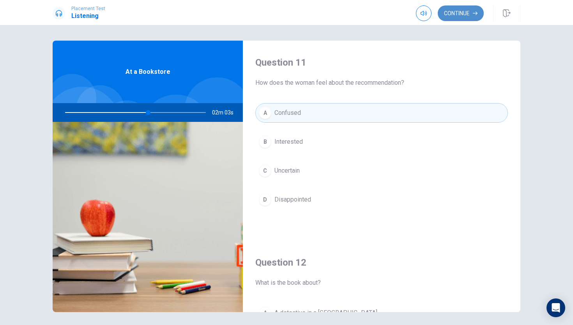
click at [459, 11] on button "Continue" at bounding box center [461, 13] width 46 height 16
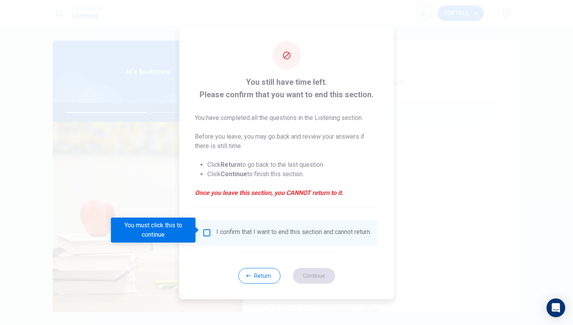
click at [211, 232] on div "I confirm that I want to end this section and cannot return." at bounding box center [286, 232] width 169 height 9
click at [208, 230] on input "You must click this to continue" at bounding box center [206, 232] width 9 height 9
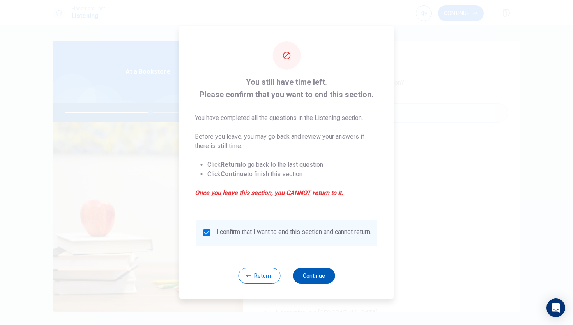
click at [315, 280] on button "Continue" at bounding box center [314, 276] width 42 height 16
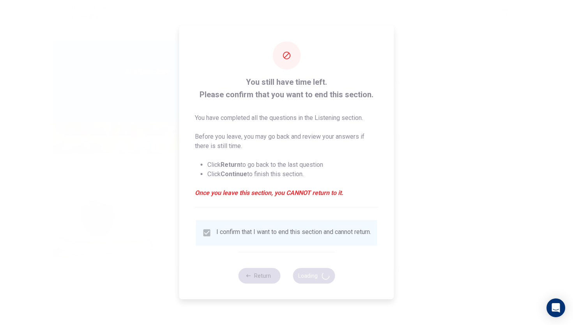
type input "62"
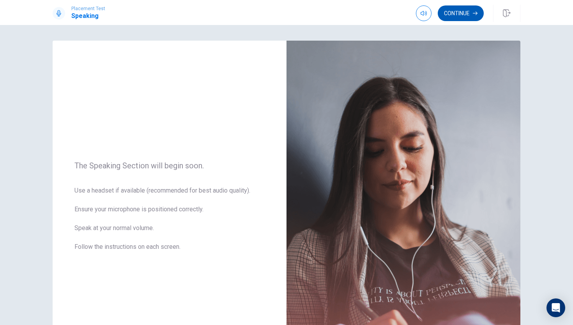
click at [453, 19] on button "Continue" at bounding box center [461, 13] width 46 height 16
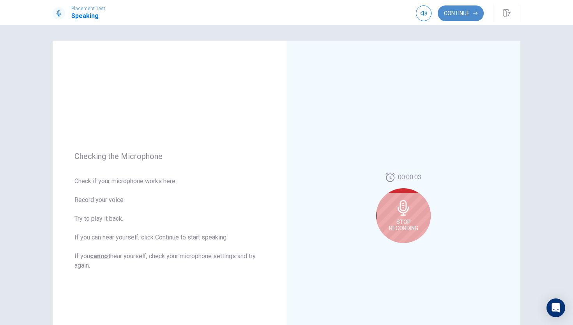
click at [456, 14] on button "Continue" at bounding box center [461, 13] width 46 height 16
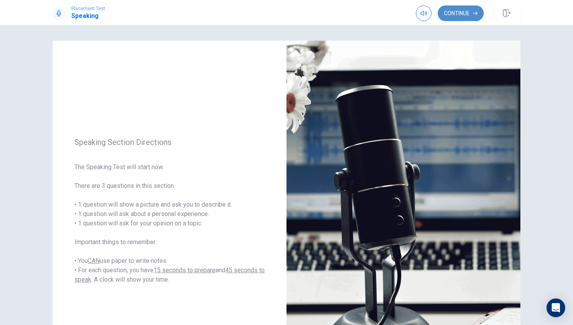
click at [465, 11] on button "Continue" at bounding box center [461, 13] width 46 height 16
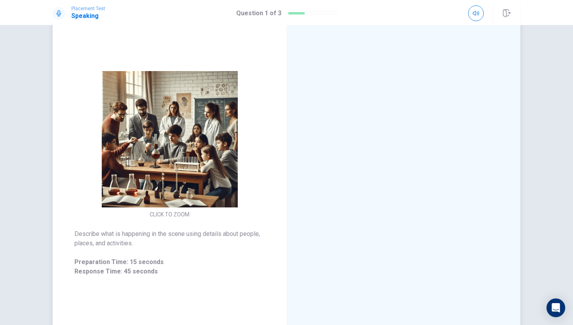
scroll to position [45, 0]
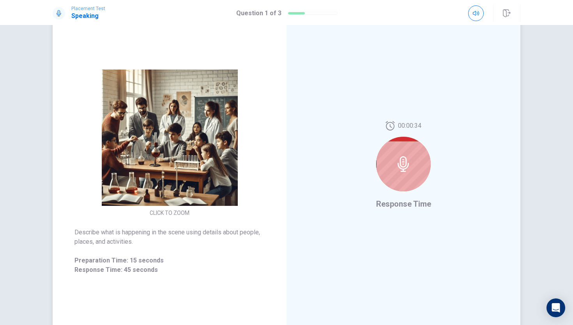
click at [217, 130] on img at bounding box center [170, 137] width 150 height 136
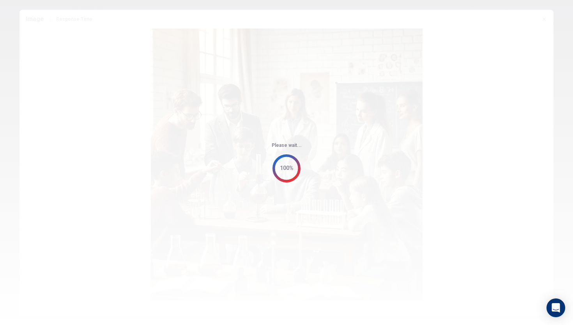
click at [261, 169] on div "Please wait... 100%" at bounding box center [286, 162] width 573 height 325
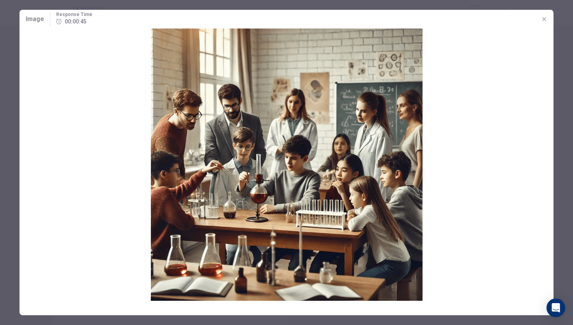
scroll to position [0, 0]
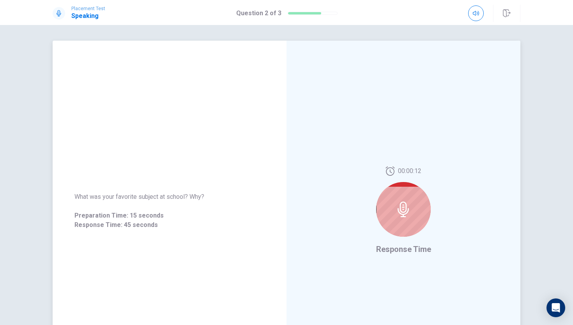
click at [375, 211] on div "00:00:12 Response Time" at bounding box center [404, 211] width 234 height 340
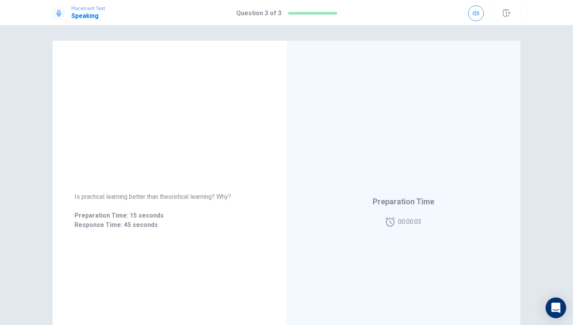
click at [551, 302] on div "Open Intercom Messenger" at bounding box center [556, 307] width 21 height 21
click at [413, 220] on span "00:00:03" at bounding box center [409, 221] width 23 height 9
click at [418, 222] on span "00:00:07" at bounding box center [409, 221] width 23 height 9
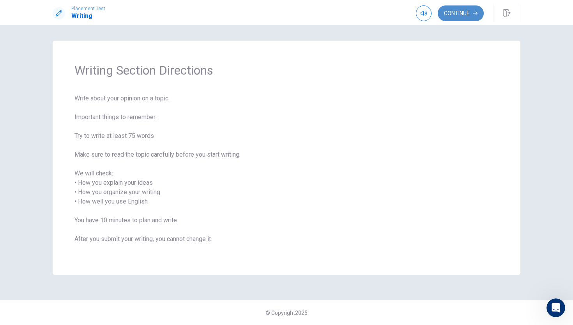
click at [465, 15] on button "Continue" at bounding box center [461, 13] width 46 height 16
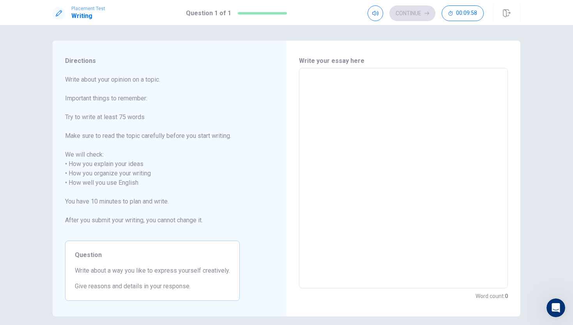
click at [340, 87] on textarea at bounding box center [404, 178] width 198 height 207
type textarea "i"
type textarea "x"
type textarea "I"
type textarea "x"
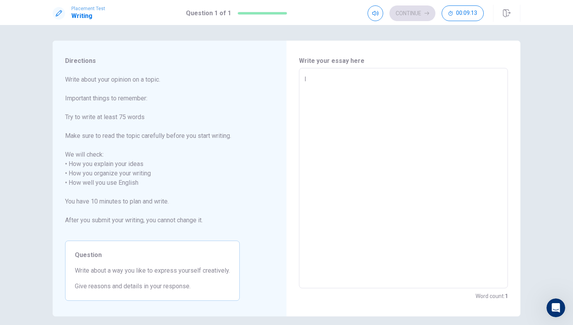
type textarea "I"
type textarea "x"
type textarea "I l"
type textarea "x"
type textarea "I li"
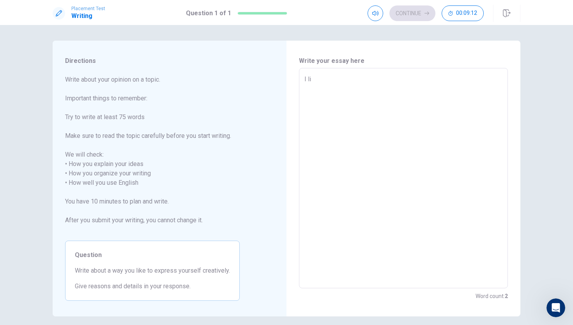
type textarea "x"
type textarea "I lik"
type textarea "x"
type textarea "I like"
type textarea "x"
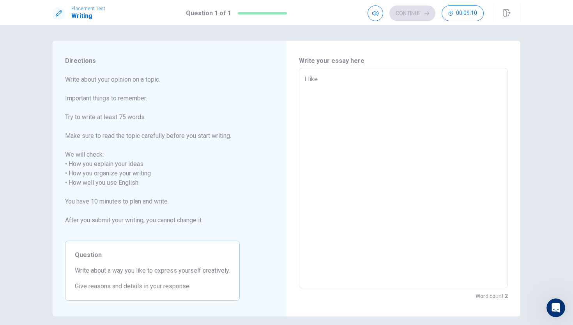
type textarea "I like"
type textarea "x"
type textarea "I like t"
type textarea "x"
type textarea "I like to"
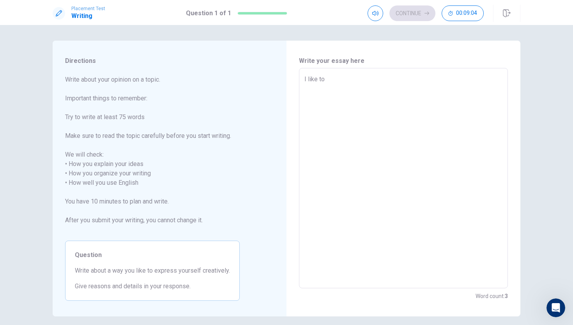
type textarea "x"
type textarea "I like to"
type textarea "x"
type textarea "I like to p"
type textarea "x"
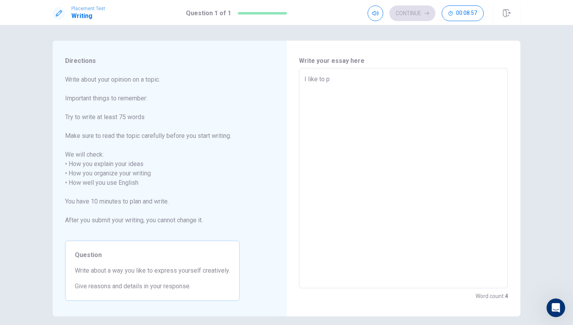
type textarea "I like to pl"
type textarea "x"
type textarea "I like to pla"
type textarea "x"
type textarea "I like to play"
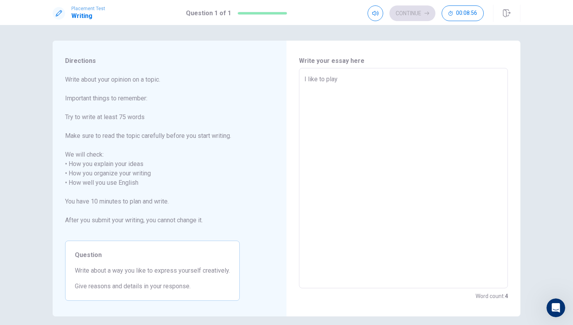
type textarea "x"
type textarea "I like to play"
type textarea "x"
type textarea "I like to play a"
type textarea "x"
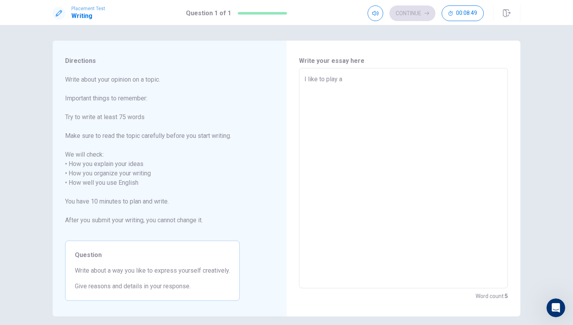
type textarea "I like to play ab"
type textarea "x"
type textarea "I like to play abo"
type textarea "x"
type textarea "I like to play abou"
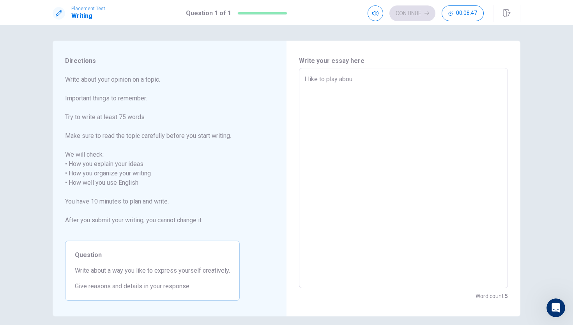
type textarea "x"
type textarea "I like to play about"
type textarea "x"
type textarea "I like to play about"
type textarea "x"
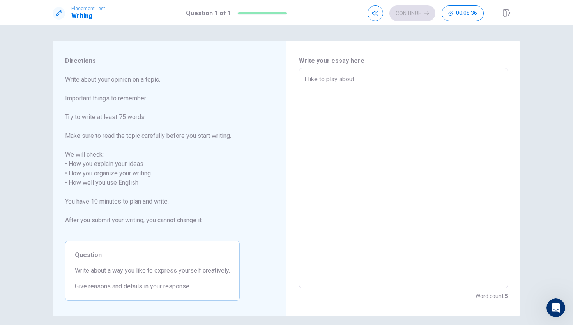
type textarea "I like to play about l"
type textarea "x"
type textarea "I like to play about le"
type textarea "x"
type textarea "I like to play about leg"
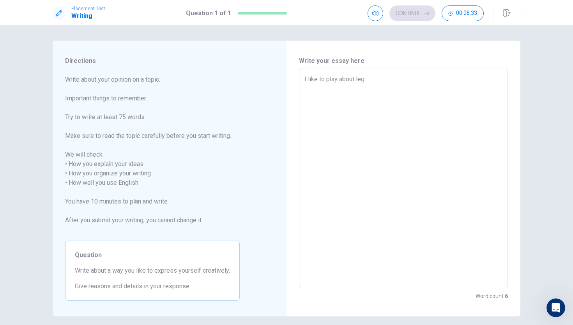
type textarea "x"
type textarea "I like to play about lego"
type textarea "x"
type textarea "I like to play about lego"
type textarea "x"
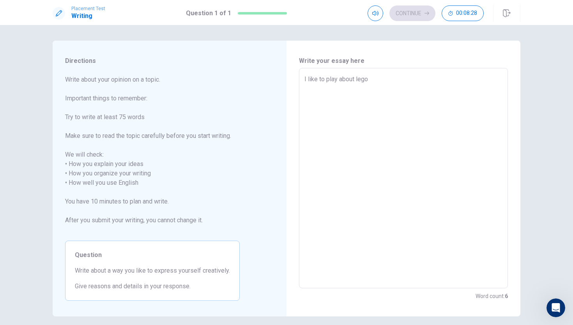
type textarea "I like to play about lego b"
type textarea "x"
type textarea "I like to play about lego be"
type textarea "x"
type textarea "I like to play about lego bec"
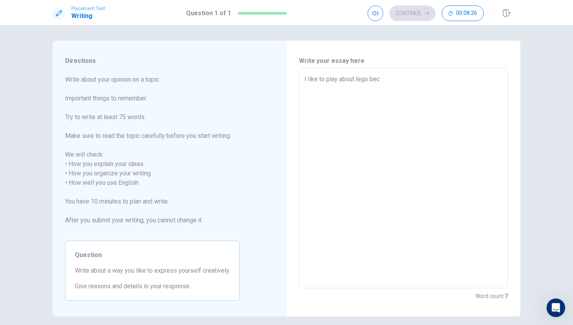
type textarea "x"
type textarea "I like to play about lego beca"
type textarea "x"
type textarea "I like to play about lego becas"
type textarea "x"
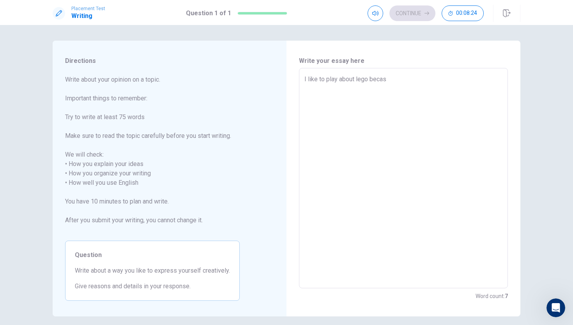
type textarea "I like to play about lego becase"
click at [383, 81] on textarea "I like to play about lego becase" at bounding box center [404, 178] width 198 height 207
type textarea "x"
type textarea "I like to play about lego becse"
type textarea "x"
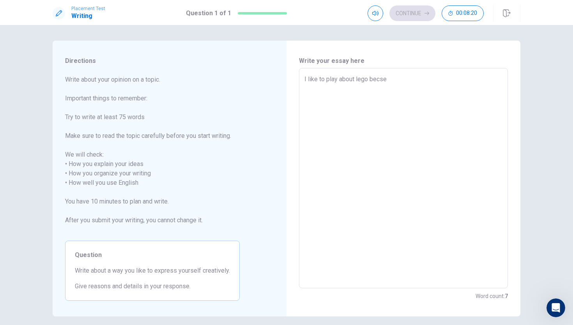
type textarea "I like to play about lego becuse"
type textarea "x"
type textarea "I like to play about lego becuase"
type textarea "x"
type textarea "I like to play about lego becuse"
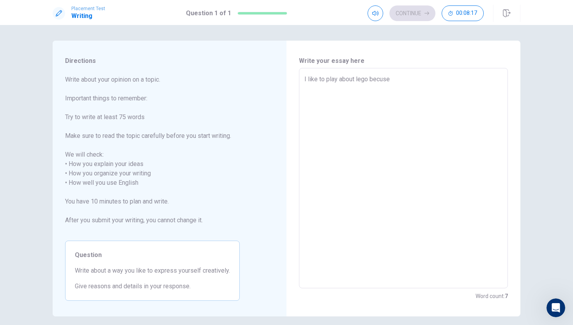
type textarea "x"
type textarea "I like to play about lego becse"
type textarea "x"
type textarea "I like to play about lego becase"
type textarea "x"
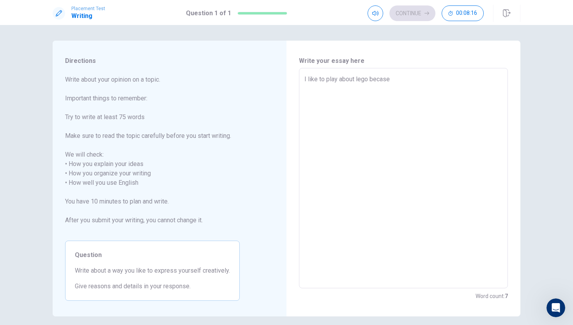
type textarea "I like to play about lego because"
click at [403, 82] on textarea "I like to play about lego because" at bounding box center [404, 178] width 198 height 207
type textarea "x"
type textarea "I like to play about lego because"
type textarea "x"
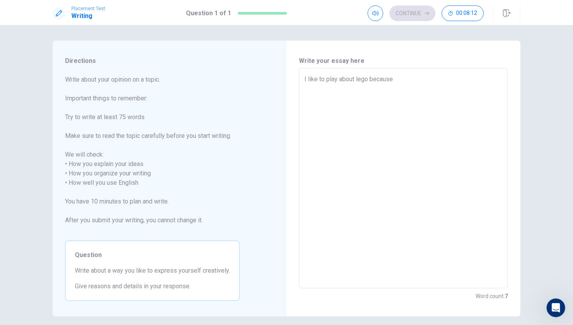
type textarea "I like to play about lego because i"
type textarea "x"
type textarea "I like to play about lego because i"
type textarea "x"
type textarea "I like to play about lego because i t"
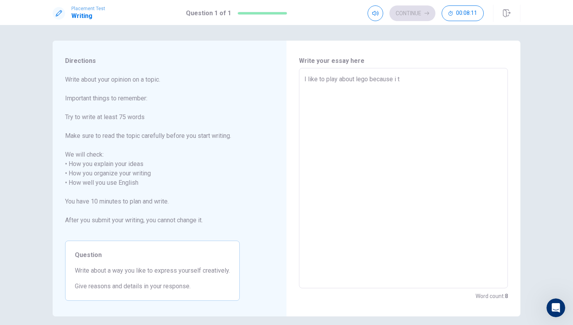
type textarea "x"
type textarea "I like to play about lego because i ti"
type textarea "x"
type textarea "I like to play about lego because i tin"
type textarea "x"
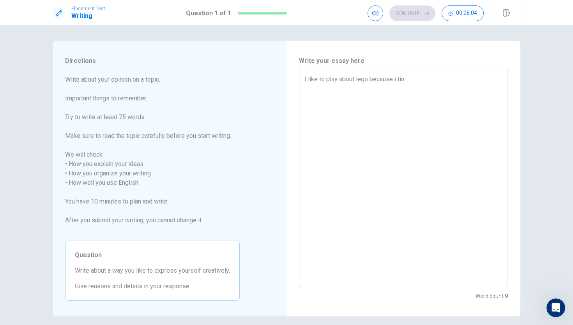
type textarea "I like to play about lego because i tink"
type textarea "x"
type textarea "I like to play about lego because i tin"
type textarea "x"
type textarea "I like to play about lego because i ti"
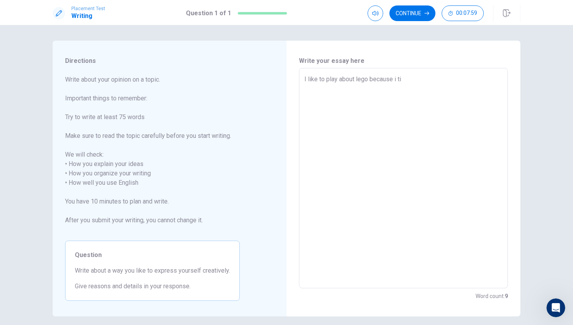
type textarea "x"
type textarea "I like to play about lego because i t"
type textarea "x"
type textarea "I like to play about lego because i th"
type textarea "x"
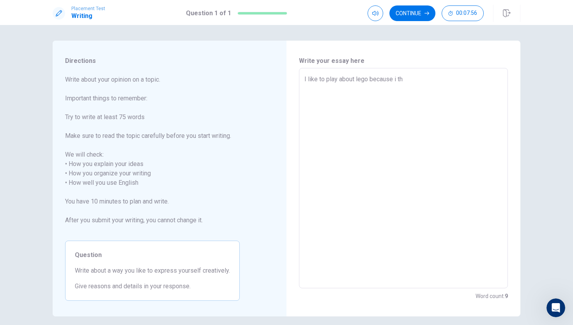
type textarea "I like to play about lego because i thi"
type textarea "x"
type textarea "I like to play about lego because i thin"
type textarea "x"
type textarea "I like to play about lego because i think"
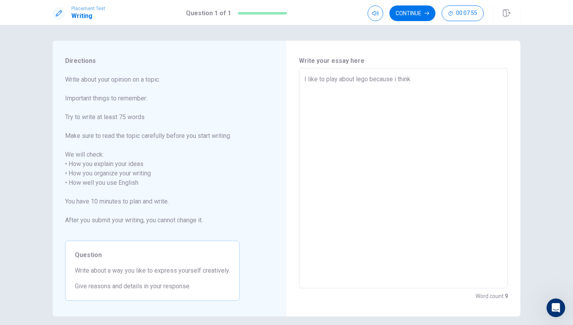
type textarea "x"
type textarea "I like to play about lego because i think"
type textarea "x"
type textarea "I like to play about lego because i think l"
type textarea "x"
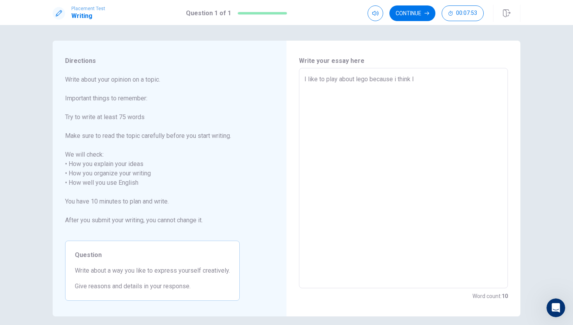
type textarea "I like to play about lego because i think le"
type textarea "x"
type textarea "I like to play about lego because i think leg"
type textarea "x"
type textarea "I like to play about lego because i think lego"
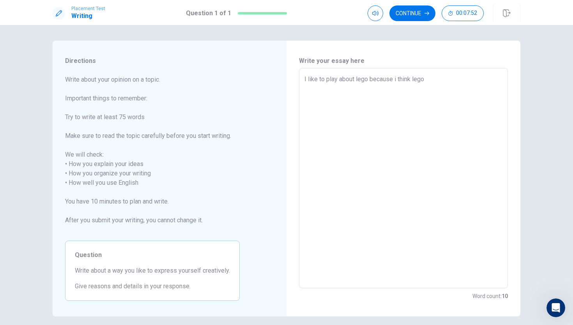
type textarea "x"
type textarea "I like to play about lego because i think lego"
type textarea "x"
type textarea "I like to play about lego because i think lego i"
type textarea "x"
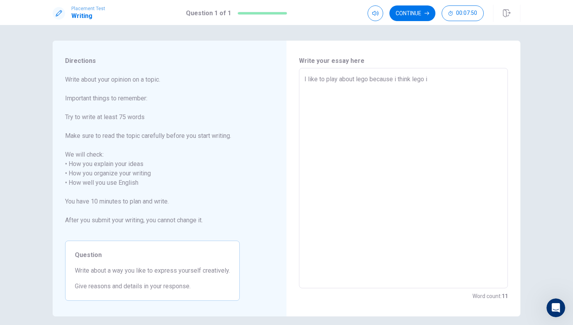
type textarea "I like to play about lego because i think lego is"
type textarea "x"
type textarea "I like to play about lego because i think lego is"
type textarea "x"
type textarea "I like to play about lego because i think lego is f"
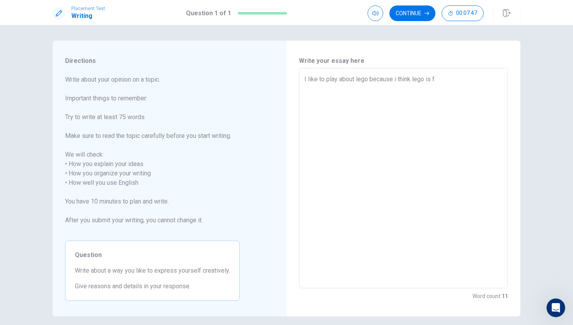
type textarea "x"
type textarea "I like to play about lego because i think lego is fu"
type textarea "x"
type textarea "I like to play about lego because i think lego is fun"
type textarea "x"
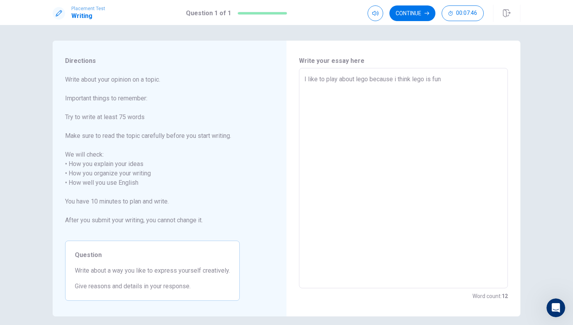
type textarea "I like to play about lego because i think lego is fun"
type textarea "x"
type textarea "I like to play about lego because i think lego is fun"
type textarea "x"
type textarea "I like to play about lego because i think lego is funa"
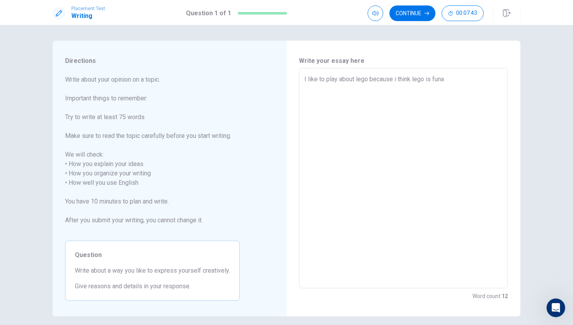
type textarea "x"
type textarea "I like to play about lego because i think lego is funan"
type textarea "x"
type textarea "I like to play about lego because i think lego is funand"
type textarea "x"
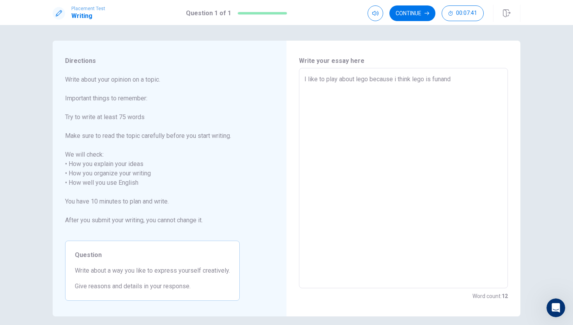
type textarea "I like to play about lego because i think lego is funand"
type textarea "x"
type textarea "I like to play about lego because i think lego is funand c"
type textarea "x"
type textarea "I like to play about lego because i think lego is funand cr"
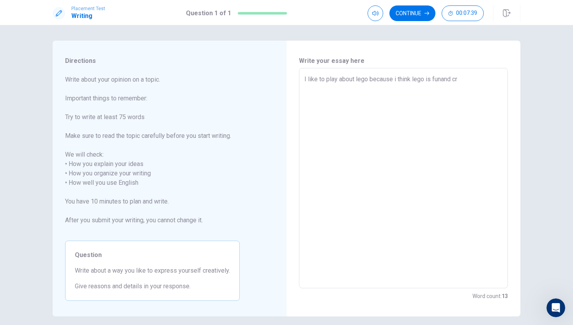
type textarea "x"
type textarea "I like to play about lego because i think lego is funand cre"
type textarea "x"
type textarea "I like to play about lego because i think lego is funand crea"
type textarea "x"
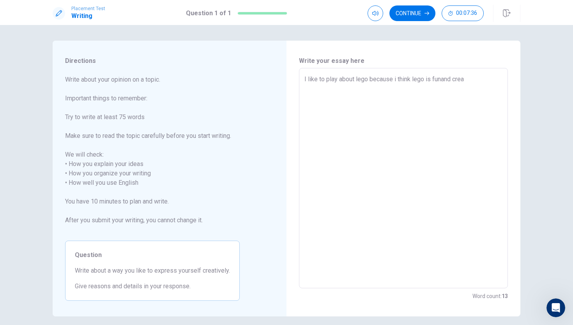
type textarea "I like to play about lego because i think lego is funand creat"
type textarea "x"
type textarea "I like to play about lego because i think lego is funand creati"
type textarea "x"
type textarea "I like to play about lego because i think lego is funand creativ"
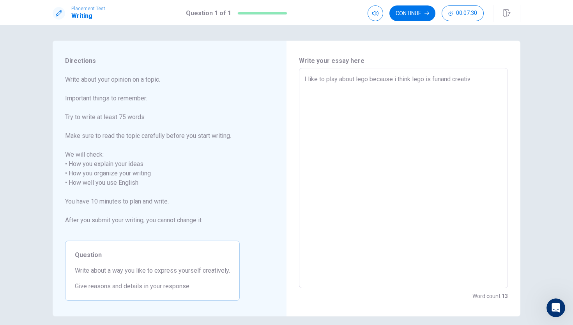
type textarea "x"
type textarea "I like to play about lego because i think lego is funand creative"
type textarea "x"
type textarea "I like to play about lego because i think lego is funand creativel"
type textarea "x"
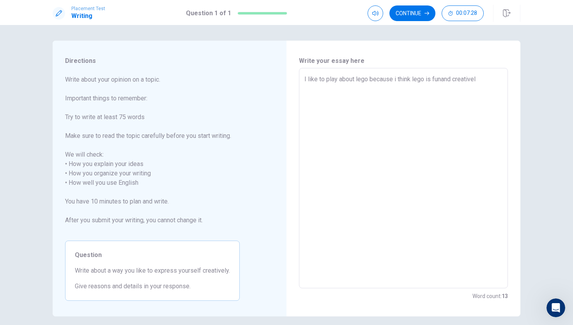
type textarea "I like to play about lego because i think lego is funand creatively"
type textarea "x"
type textarea "I like to play about lego because i think lego is funand creatively"
click at [443, 80] on textarea "I like to play about lego because i think lego is funand creatively" at bounding box center [404, 178] width 198 height 207
type textarea "x"
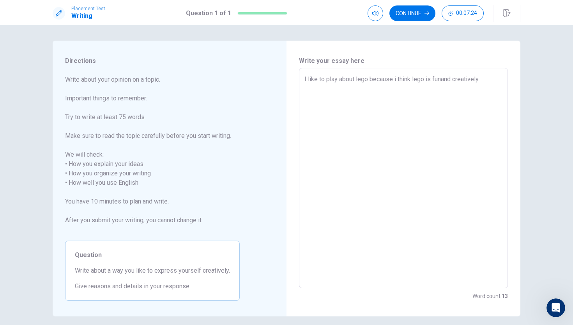
type textarea "I like to play about lego because i think lego is fun and creatively"
click at [489, 79] on textarea "I like to play about lego because i think lego is fun and creatively" at bounding box center [404, 178] width 198 height 207
type textarea "x"
type textarea "I like to play about lego because i think lego is fun and creatively i"
type textarea "x"
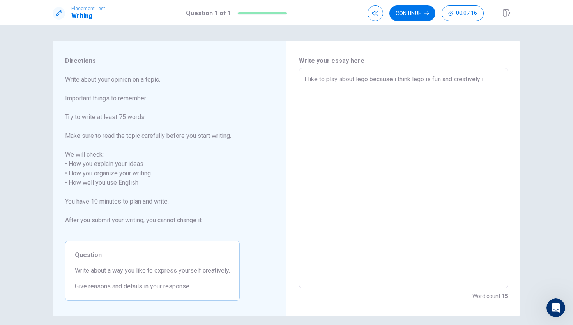
type textarea "I like to play about lego because i think lego is fun and creatively"
type textarea "x"
type textarea "I like to play about lego because i think lego is fun and creatively I"
type textarea "x"
type textarea "I like to play about lego because i think lego is fun and creatively Ic"
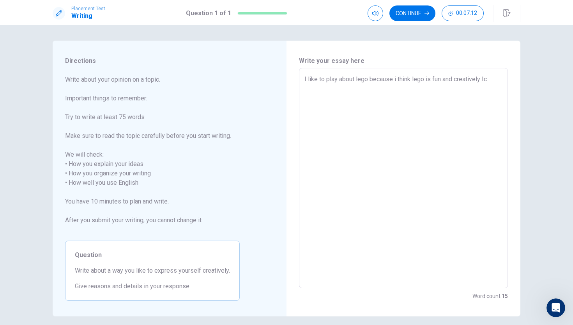
type textarea "x"
type textarea "I like to play about lego because i think lego is fun and creatively Ica"
type textarea "x"
type textarea "I like to play about lego because i think lego is fun and creatively Ican"
type textarea "x"
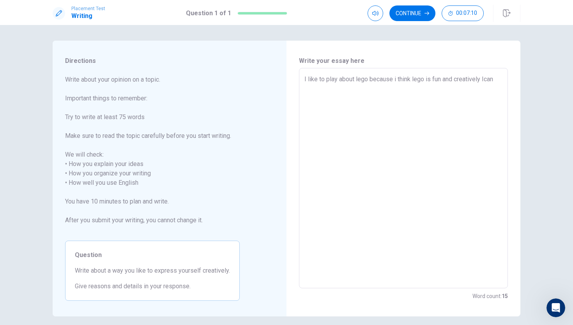
type textarea "I like to play about lego because i think lego is fun and creatively Ican"
type textarea "x"
type textarea "I like to play about lego because i think lego is fun and creatively Ican b"
type textarea "x"
type textarea "I like to play about lego because i think lego is fun and creatively Ican bl"
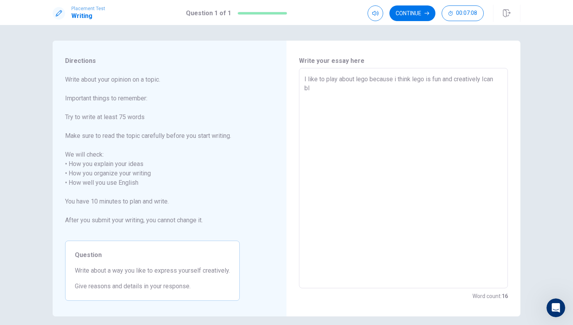
type textarea "x"
type textarea "I like to play about lego because i think lego is fun and creatively Ican bli"
type textarea "x"
type textarea "I like to play about lego because i think lego is fun and creatively Ican bliu"
type textarea "x"
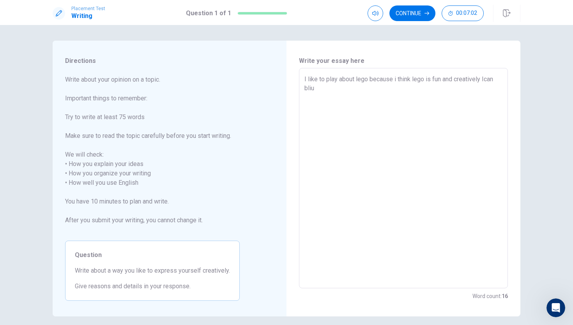
type textarea "I like to play about lego because i think lego is fun and creatively Ican bliui"
type textarea "x"
type textarea "I like to play about lego because i think lego is fun and creatively Ican bliuil"
type textarea "x"
type textarea "I like to play about lego because i think lego is fun and creatively Ican bliui"
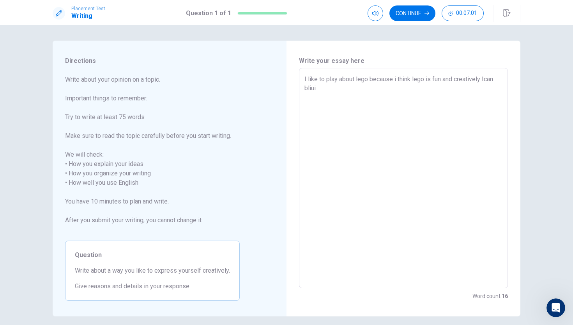
type textarea "x"
type textarea "I like to play about lego because i think lego is fun and creatively Ican bliu"
click at [487, 77] on textarea "I like to play about lego because i think lego is fun and creatively Ican bliul…" at bounding box center [404, 178] width 198 height 207
click at [485, 77] on textarea "I like to play about lego because i think lego is fun and creatively Ican bliul…" at bounding box center [404, 178] width 198 height 207
click at [483, 79] on textarea "I like to play about lego because i think lego is fun and creatively I can bliu…" at bounding box center [404, 178] width 198 height 207
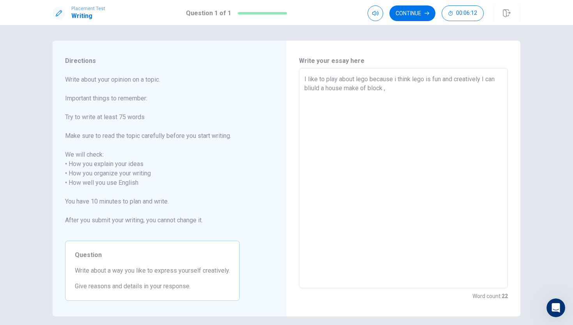
click at [391, 91] on textarea "I like to play about lego because i think lego is fun and creatively I can bliu…" at bounding box center [404, 178] width 198 height 207
click at [383, 88] on textarea "I like to play about lego because i think lego is fun and creatively I can bliu…" at bounding box center [404, 178] width 198 height 207
click at [495, 89] on textarea "I like to play about lego because i think lego is fun and creatively I can bliu…" at bounding box center [404, 178] width 198 height 207
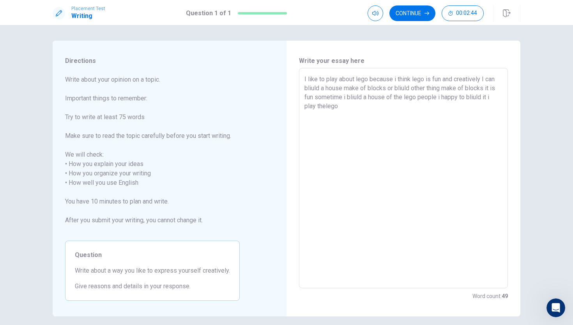
click at [325, 107] on textarea "I like to play about lego because i think lego is fun and creatively I can bliu…" at bounding box center [404, 178] width 198 height 207
click at [344, 108] on textarea "I like to play about lego because i think lego is fun and creatively I can bliu…" at bounding box center [404, 178] width 198 height 207
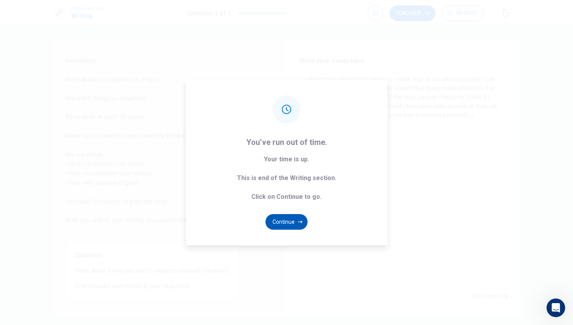
click at [286, 227] on button "Continue" at bounding box center [287, 222] width 42 height 16
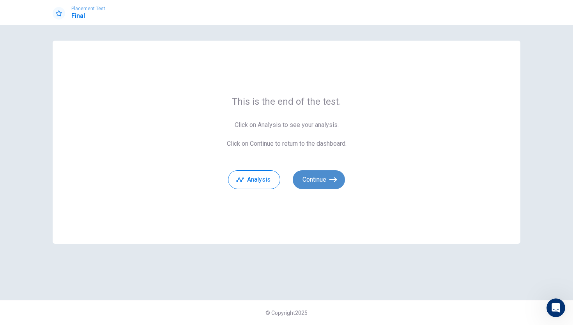
click at [315, 182] on button "Continue" at bounding box center [319, 179] width 52 height 19
